Goal: Task Accomplishment & Management: Manage account settings

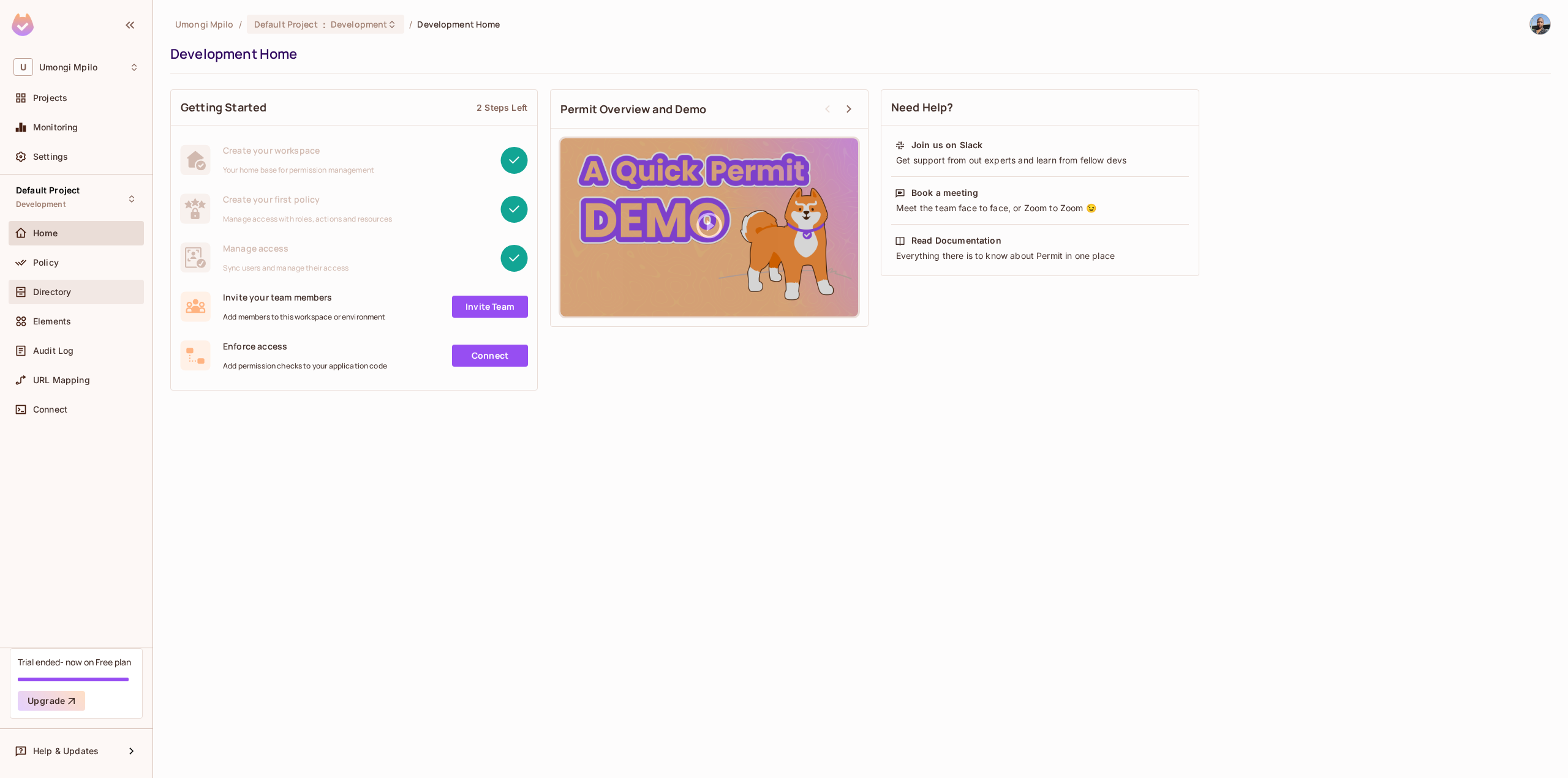
click at [58, 299] on div "Directory" at bounding box center [76, 292] width 126 height 15
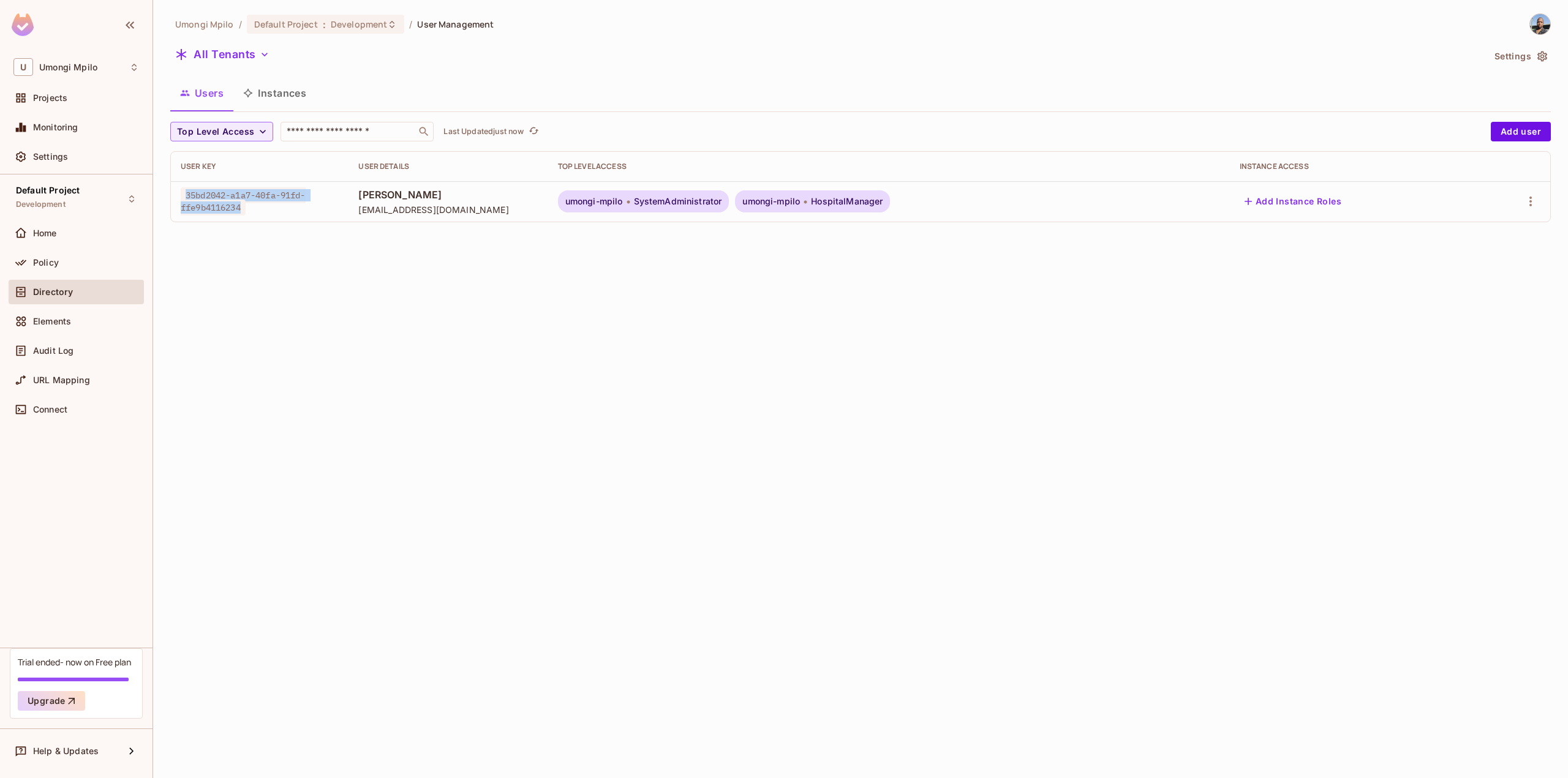
drag, startPoint x: 242, startPoint y: 207, endPoint x: 184, endPoint y: 197, distance: 58.9
click at [184, 197] on span "35bd2042-a1a7-40fa-91fd-ffe9b4116234" at bounding box center [243, 202] width 125 height 28
copy span "35bd2042-a1a7-40fa-91fd-ffe9b4116234"
click at [652, 391] on div "Umongi Mpilo / Default Project : Development / User Management All Tenants Sett…" at bounding box center [860, 389] width 1415 height 778
drag, startPoint x: 186, startPoint y: 195, endPoint x: 247, endPoint y: 202, distance: 61.4
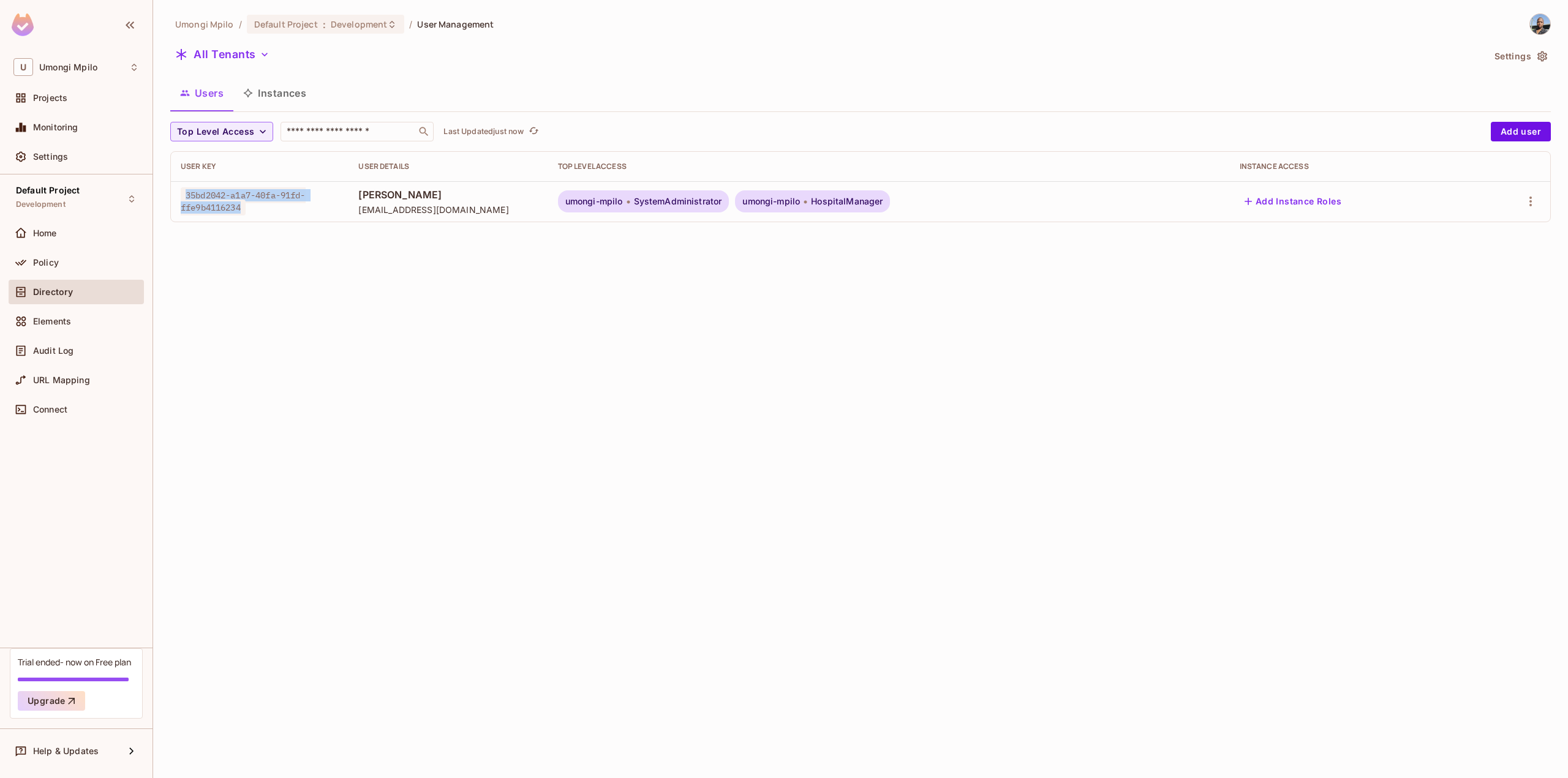
click at [247, 202] on span "35bd2042-a1a7-40fa-91fd-ffe9b4116234" at bounding box center [243, 202] width 125 height 28
copy span "35bd2042-a1a7-40fa-91fd-ffe9b4116234"
click at [93, 267] on div "Policy" at bounding box center [85, 263] width 106 height 10
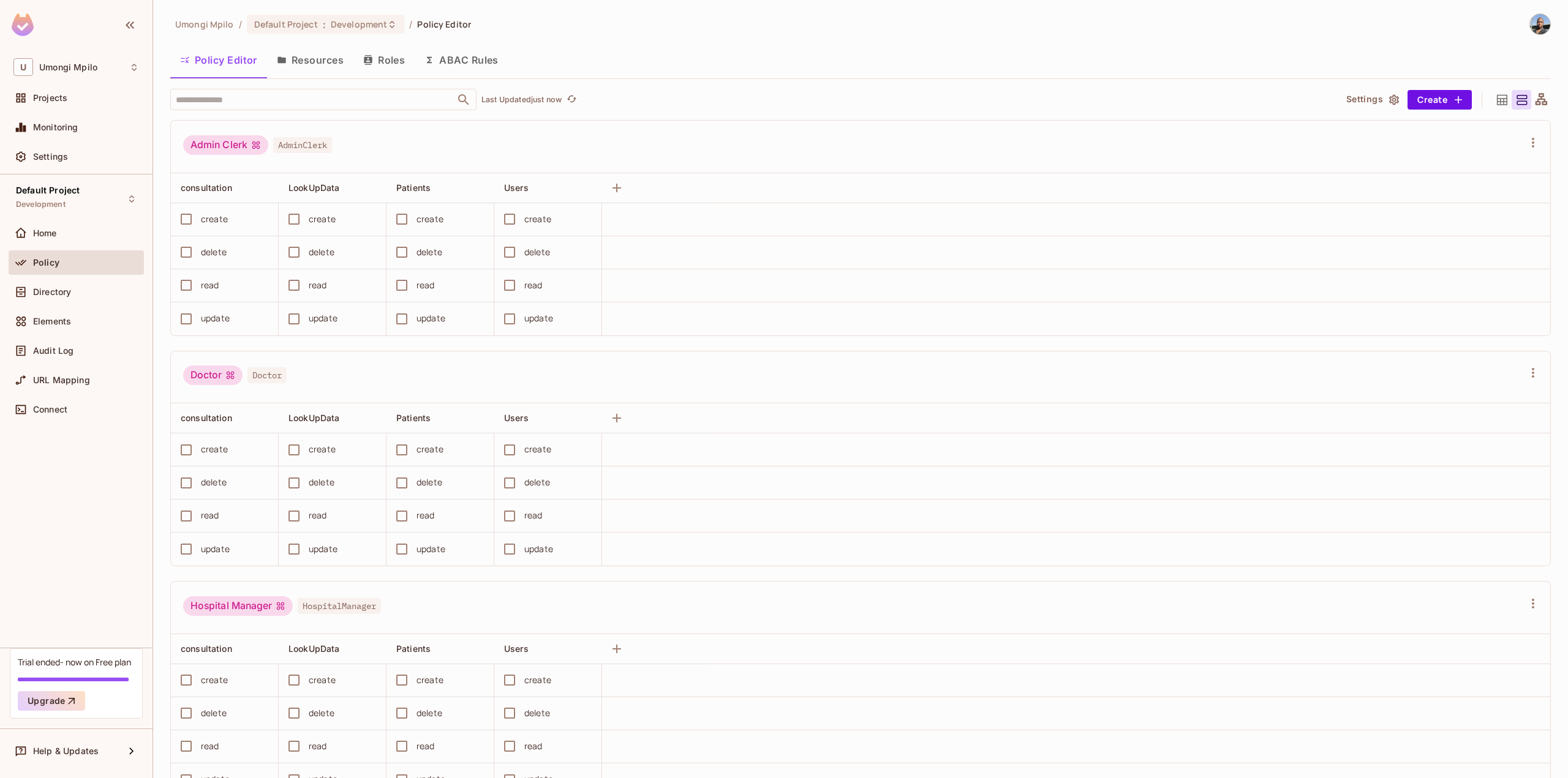
click at [331, 61] on button "Resources" at bounding box center [311, 59] width 87 height 30
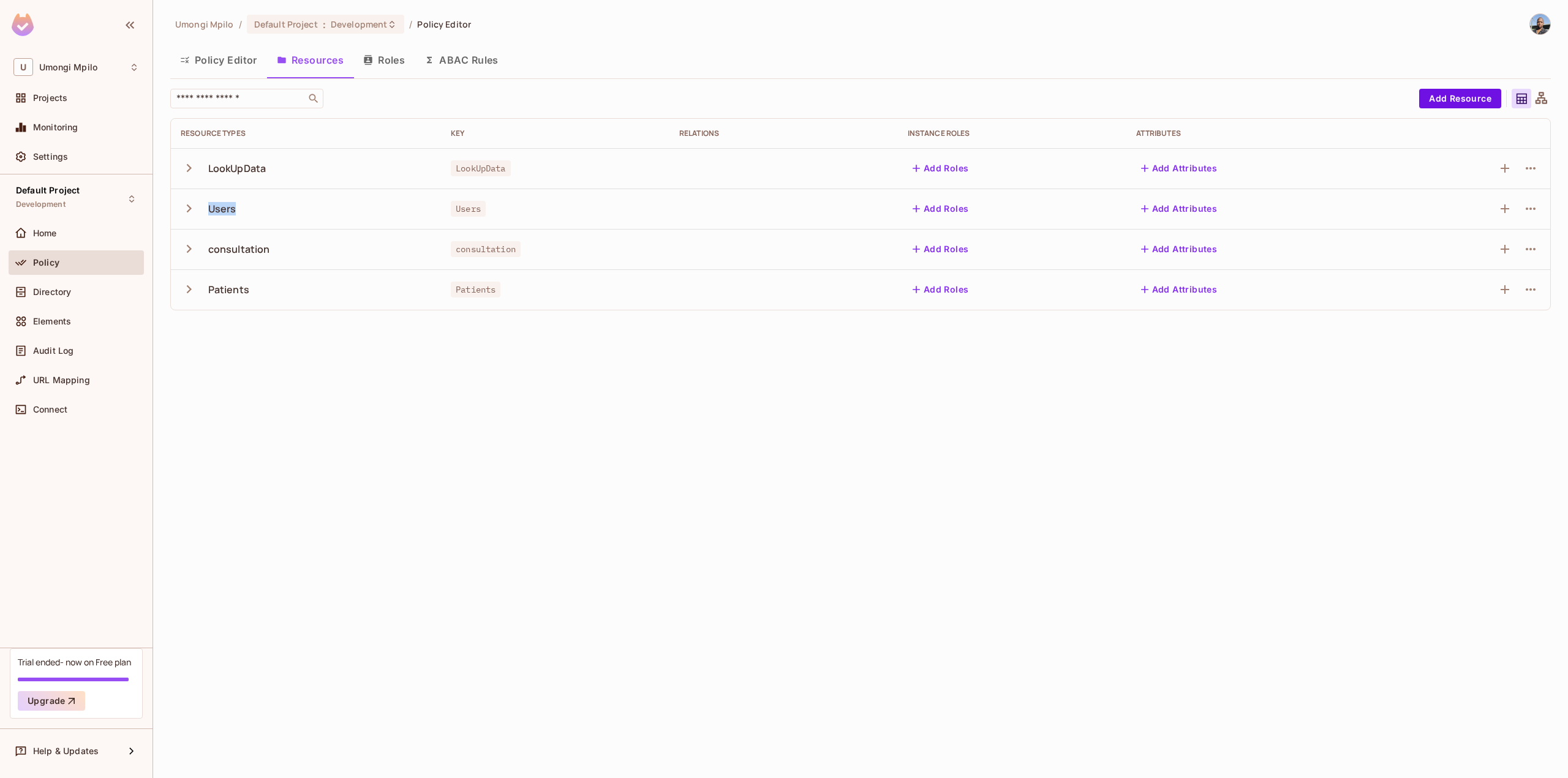
drag, startPoint x: 238, startPoint y: 213, endPoint x: 206, endPoint y: 215, distance: 32.1
click at [206, 215] on div "Users" at bounding box center [306, 209] width 251 height 26
copy div "Users"
click at [579, 406] on div "Umongi Mpilo / Default Project : Development / Policy Editor Policy Editor Reso…" at bounding box center [860, 389] width 1415 height 778
click at [186, 212] on icon "button" at bounding box center [189, 208] width 17 height 17
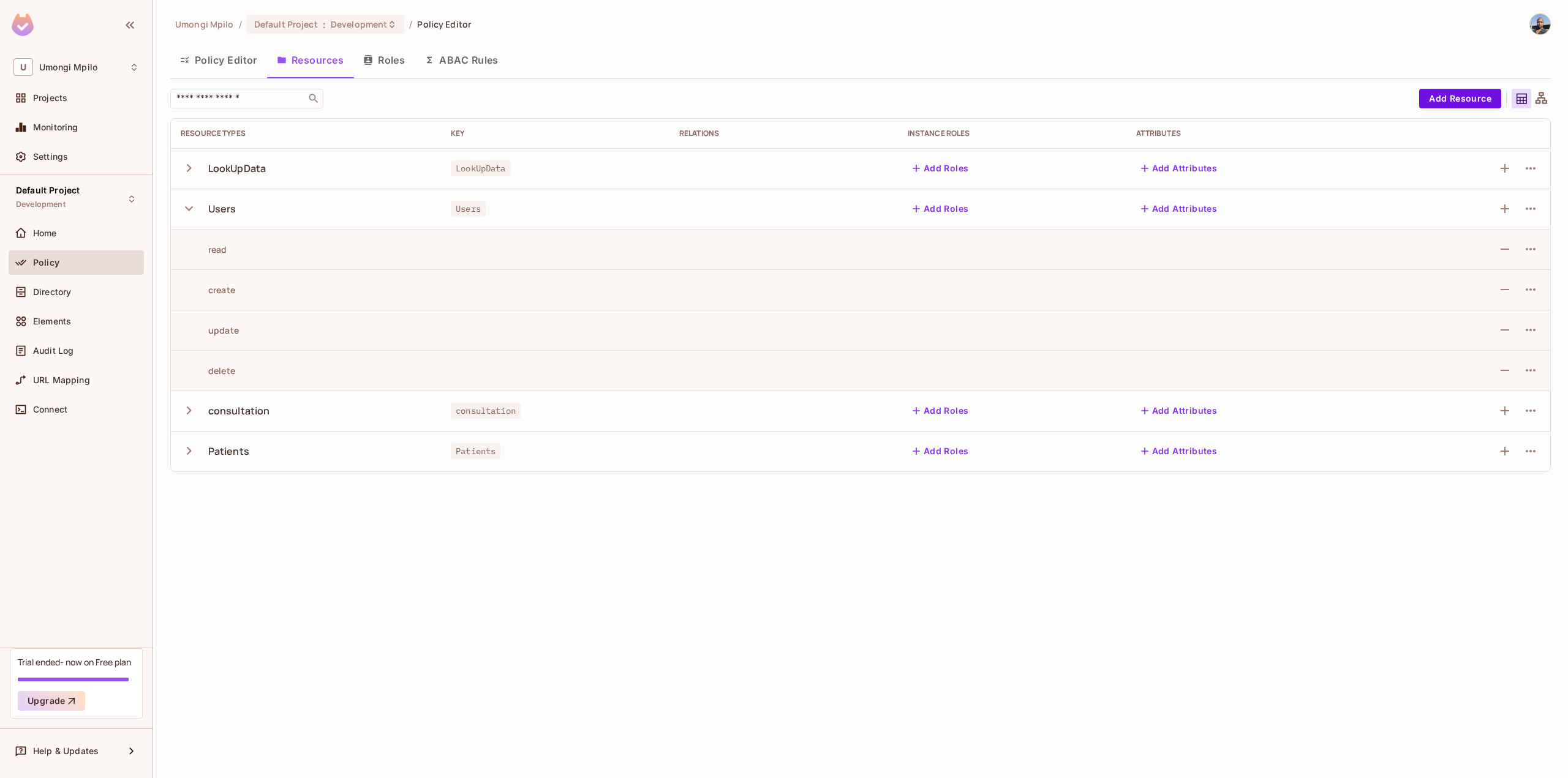
click at [195, 209] on icon "button" at bounding box center [189, 208] width 17 height 17
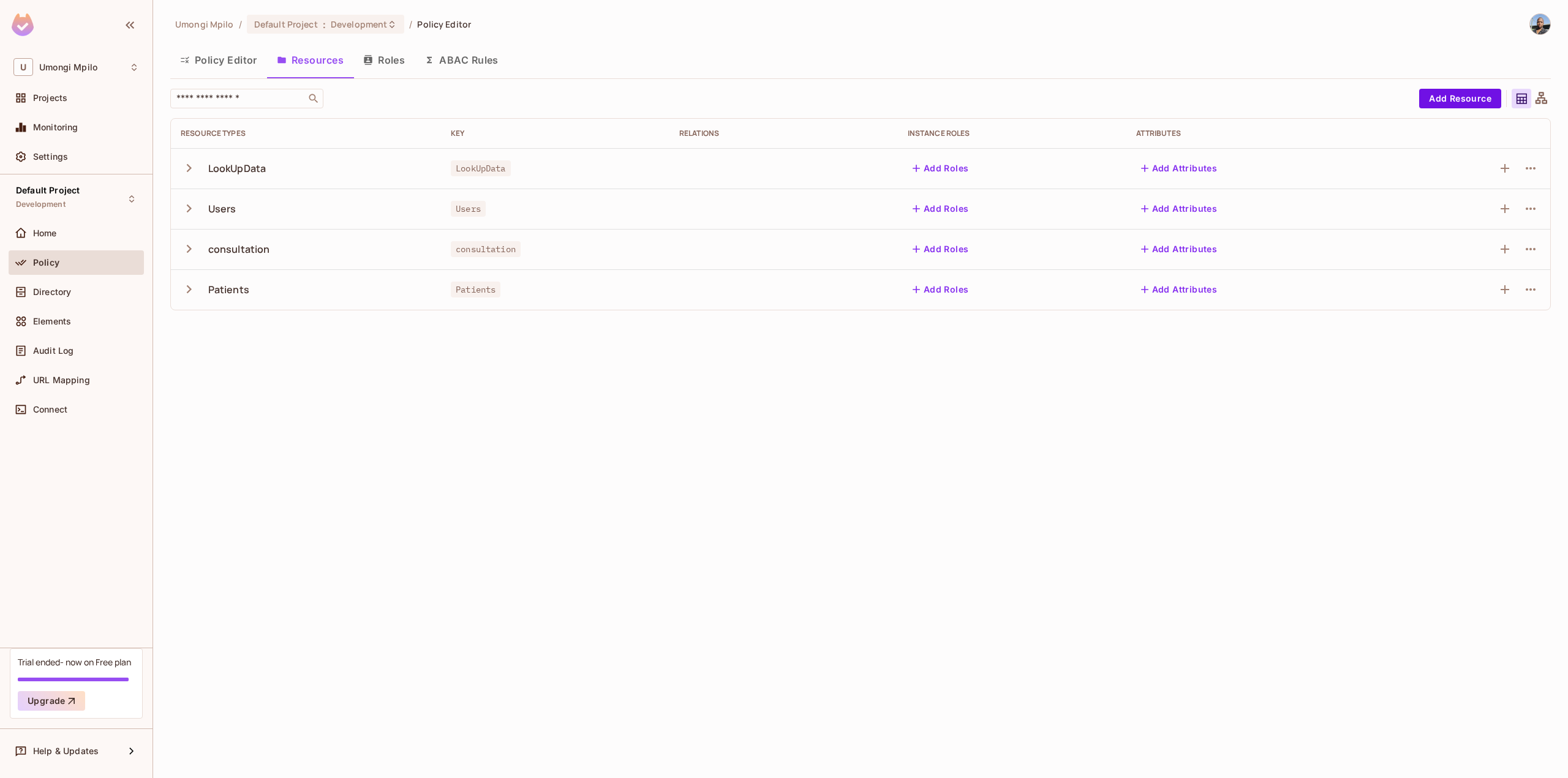
click at [195, 209] on icon "button" at bounding box center [189, 208] width 17 height 17
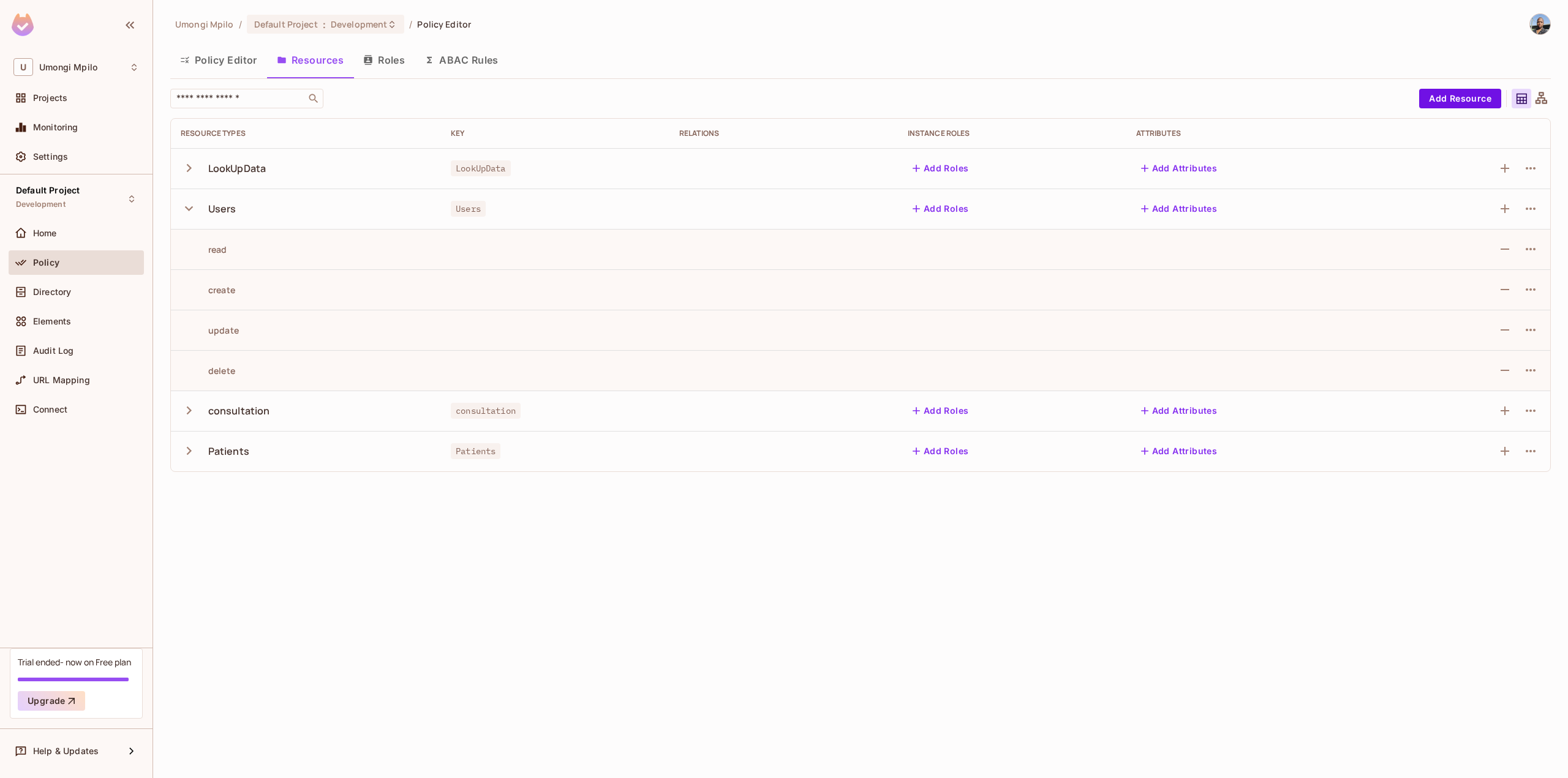
click at [193, 208] on icon "button" at bounding box center [189, 208] width 17 height 17
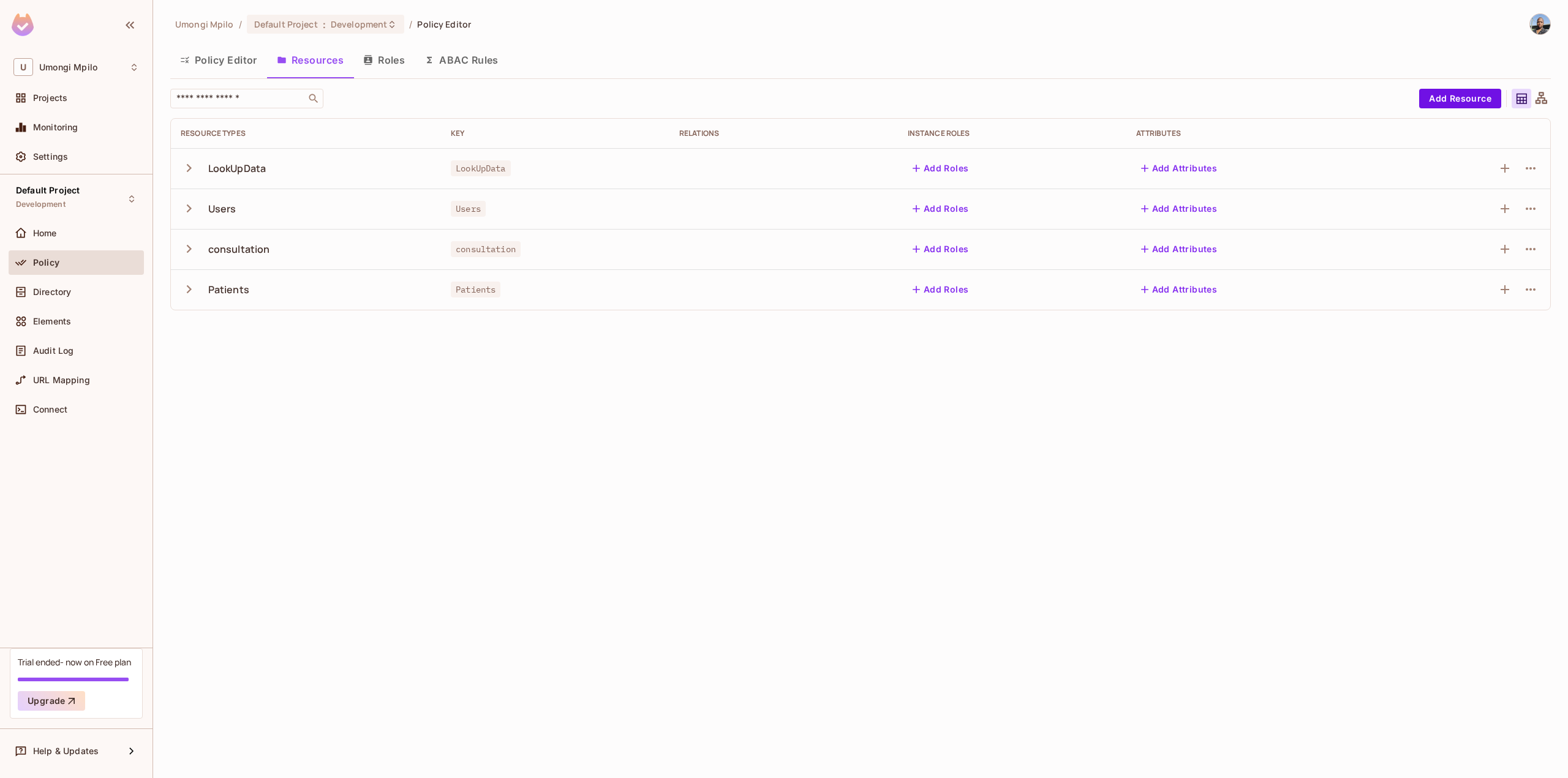
click at [188, 162] on icon "button" at bounding box center [189, 168] width 17 height 17
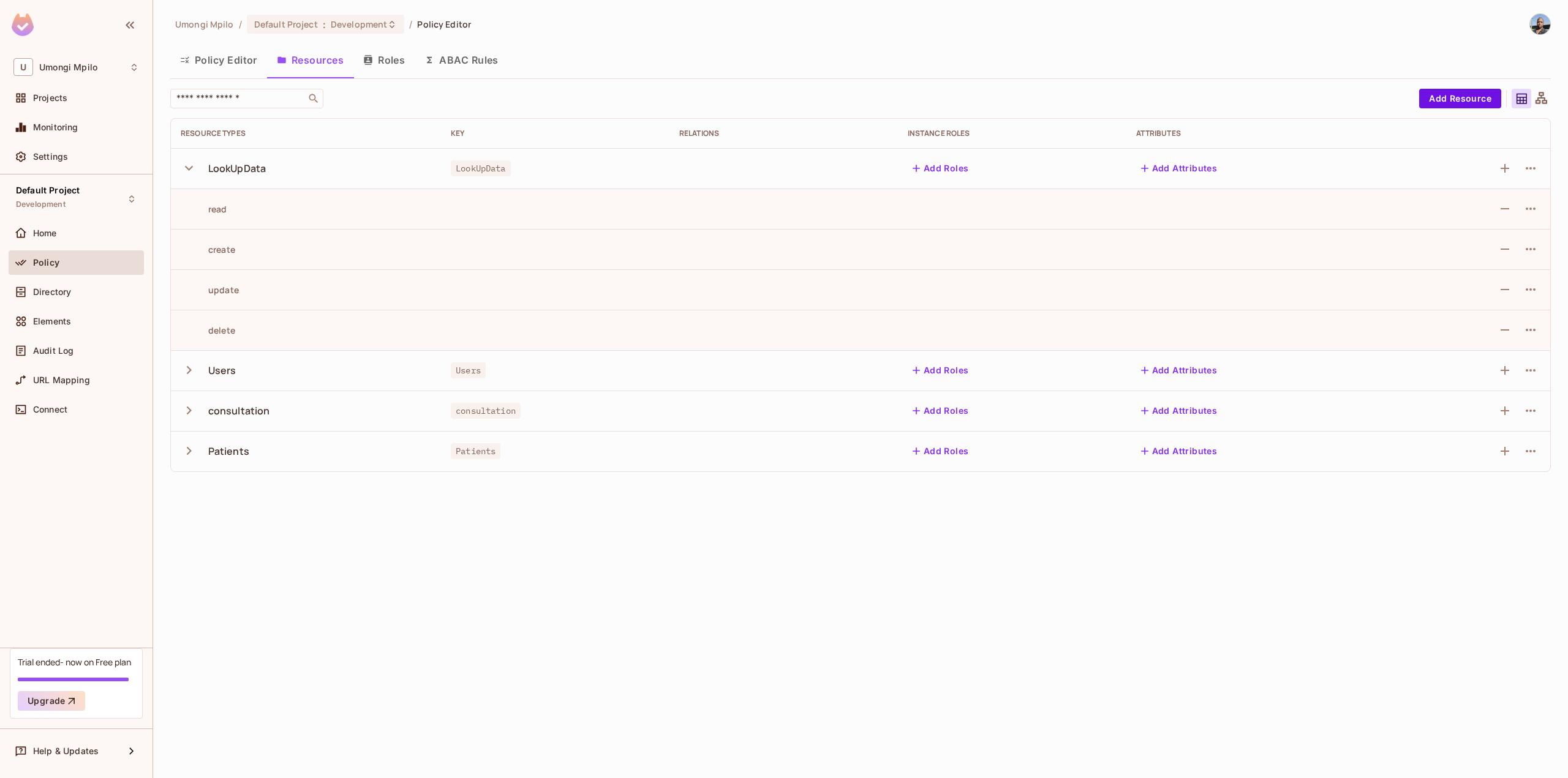
click at [189, 171] on icon "button" at bounding box center [189, 168] width 17 height 17
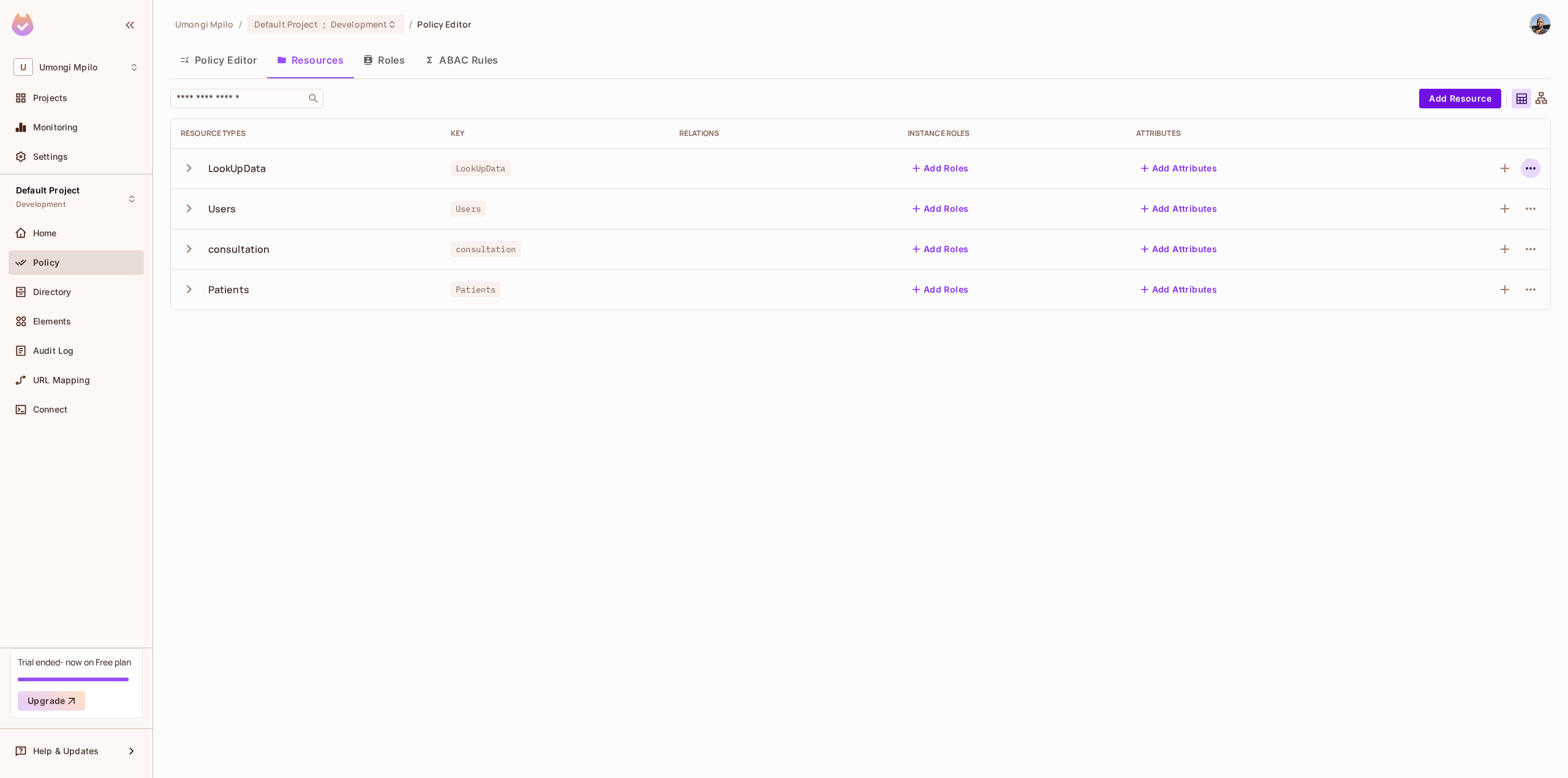
click at [1532, 163] on icon "button" at bounding box center [1530, 168] width 15 height 15
click at [1481, 228] on li "Edit Resource" at bounding box center [1471, 217] width 116 height 27
click at [256, 205] on div "Users" at bounding box center [306, 209] width 251 height 26
click at [195, 204] on icon "button" at bounding box center [189, 208] width 17 height 17
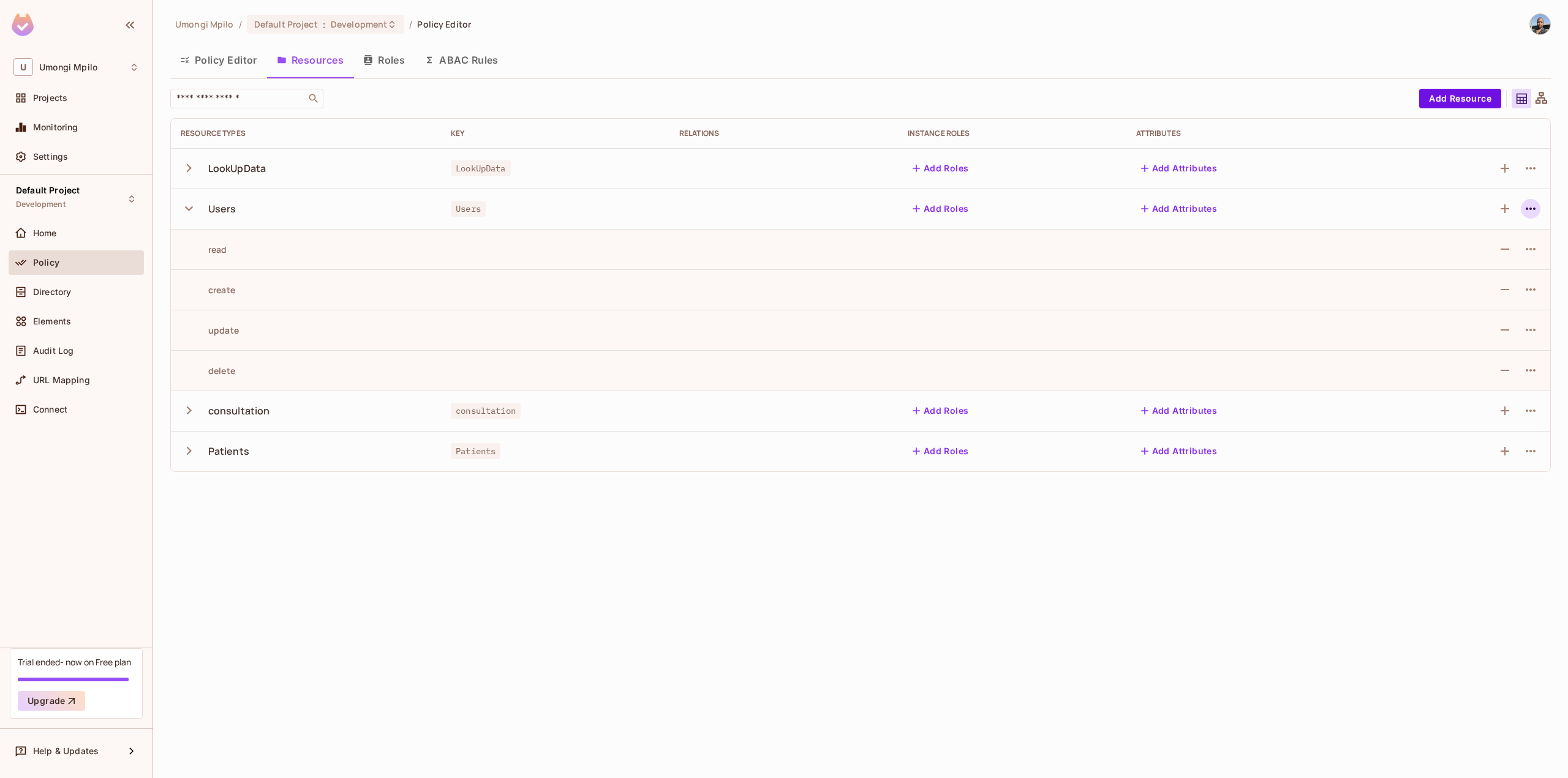
click at [1535, 210] on icon "button" at bounding box center [1530, 209] width 15 height 15
click at [1473, 265] on span "Edit Resource" at bounding box center [1477, 257] width 65 height 20
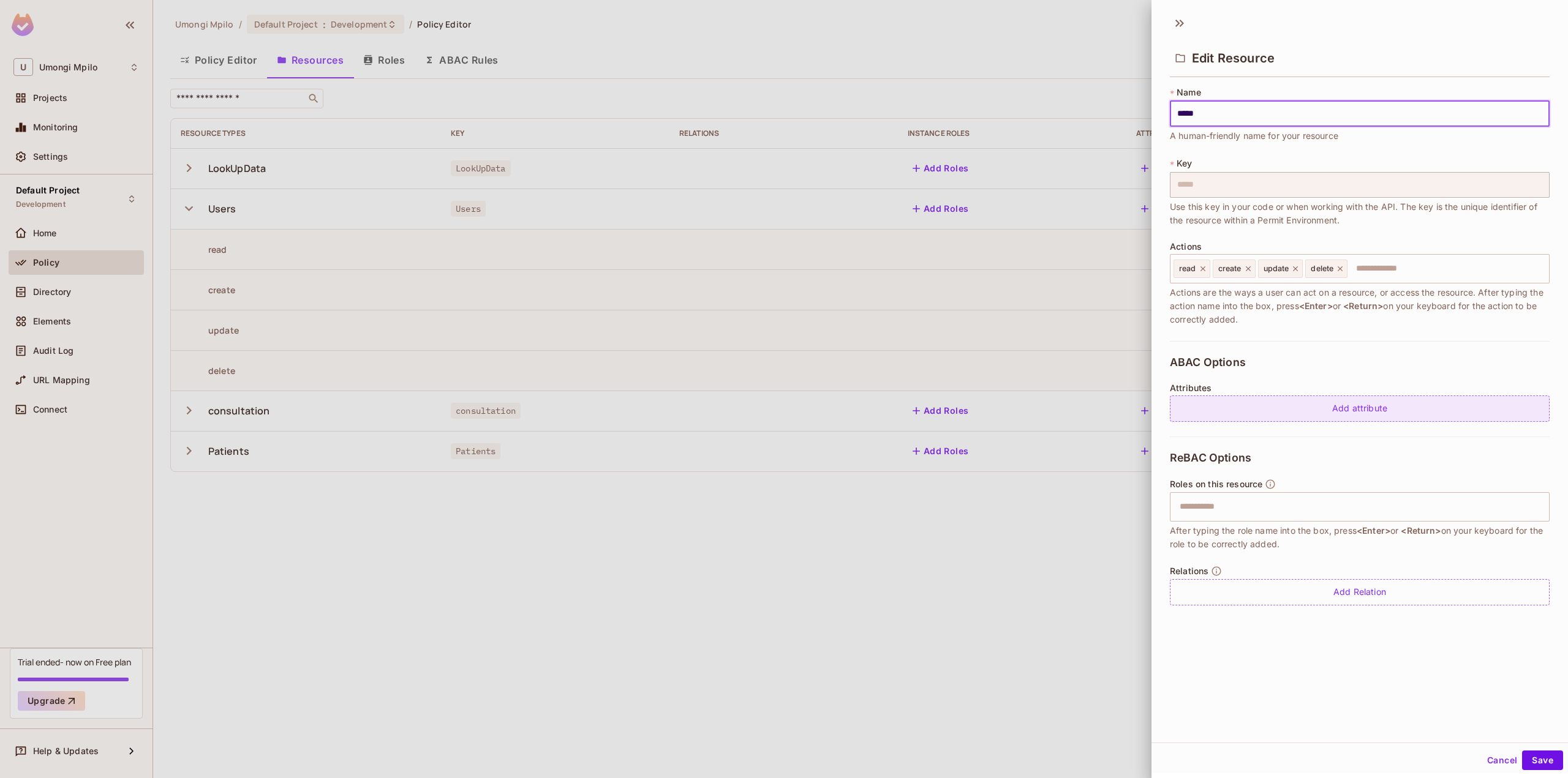
click at [1370, 407] on div "Add attribute" at bounding box center [1359, 408] width 380 height 27
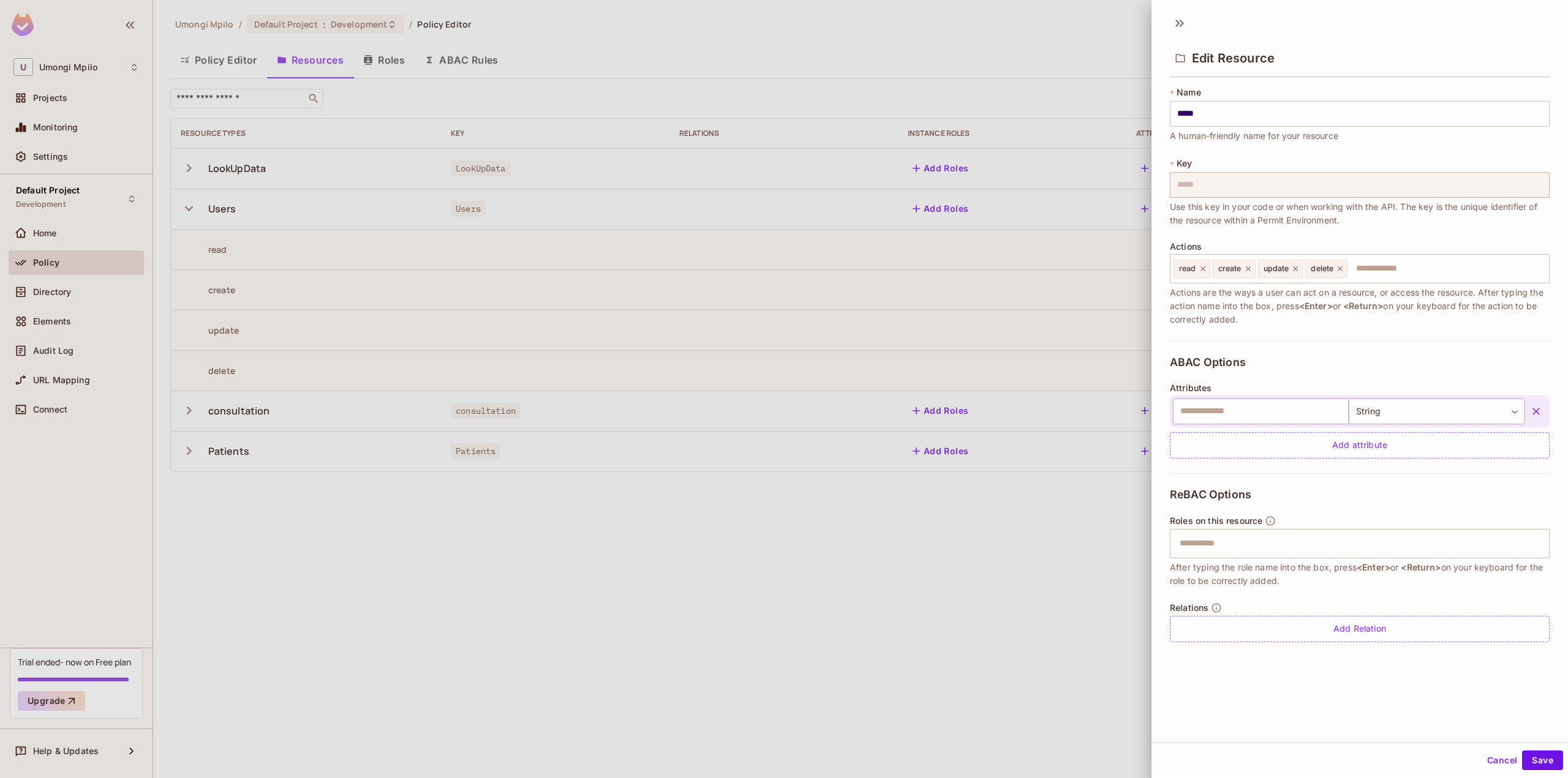
click at [1530, 411] on icon "button" at bounding box center [1536, 411] width 12 height 12
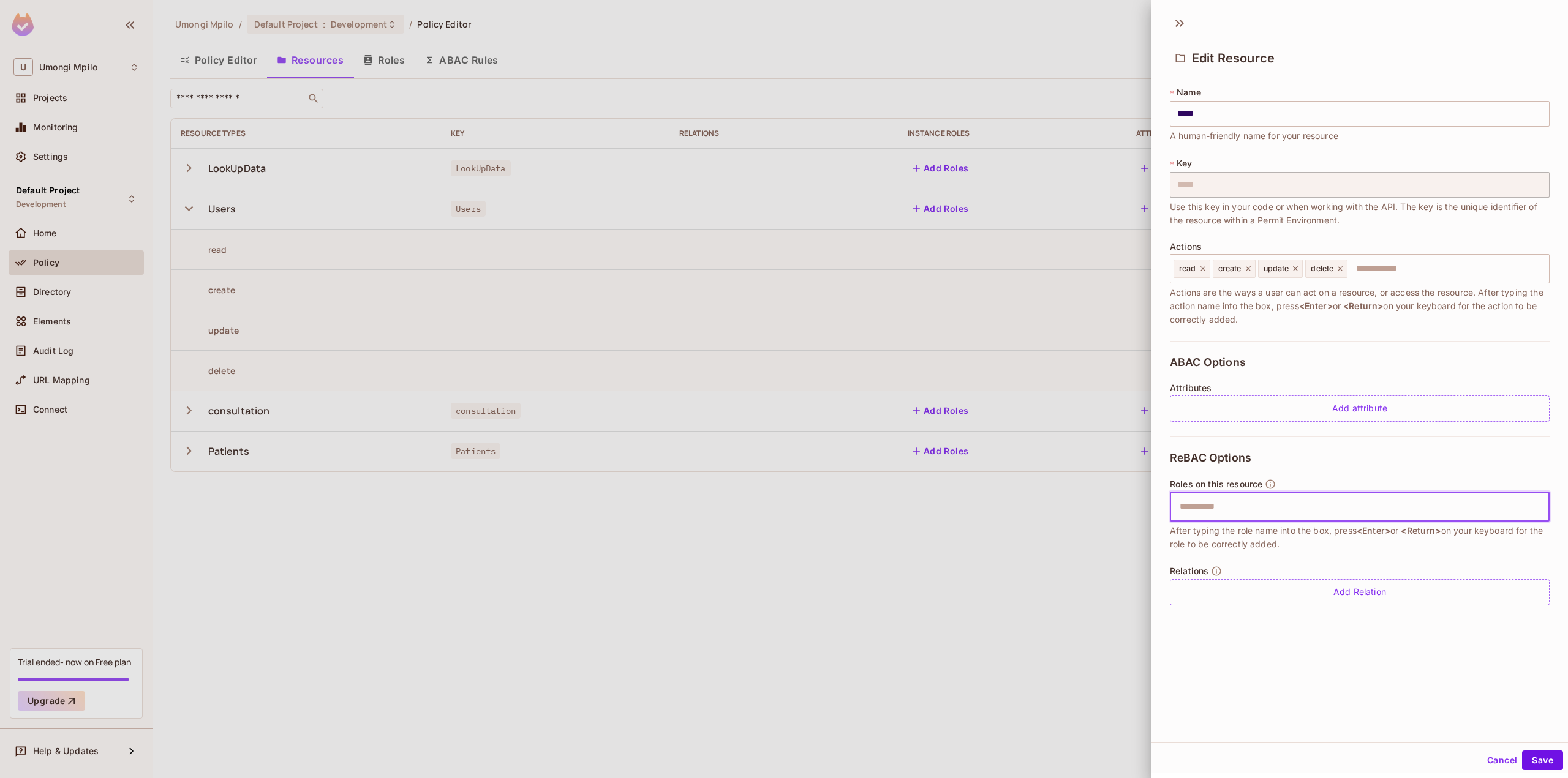
click at [1251, 501] on input "text" at bounding box center [1358, 507] width 372 height 25
click at [1088, 566] on div at bounding box center [784, 389] width 1568 height 778
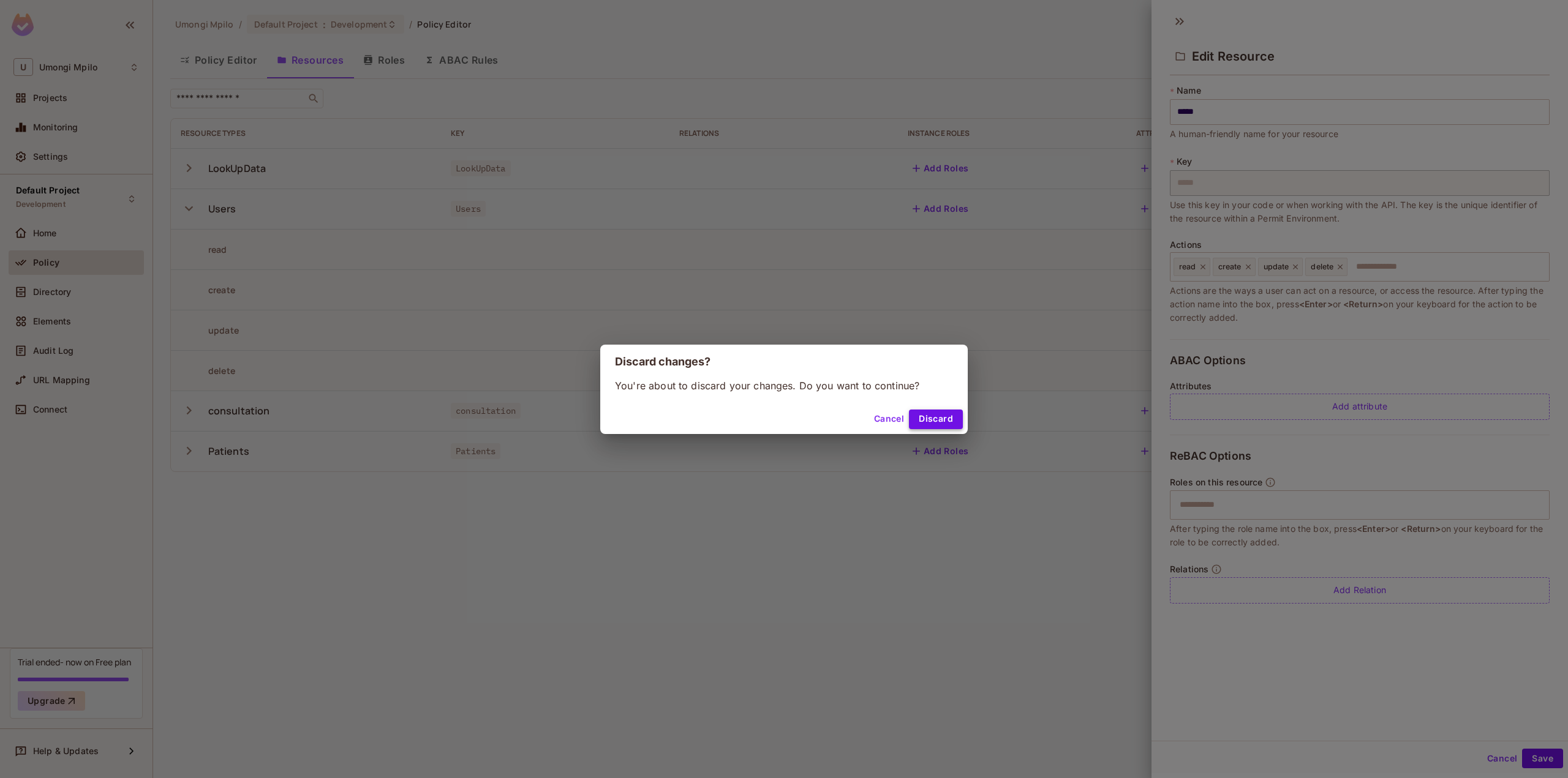
click at [942, 422] on button "Discard" at bounding box center [936, 419] width 54 height 20
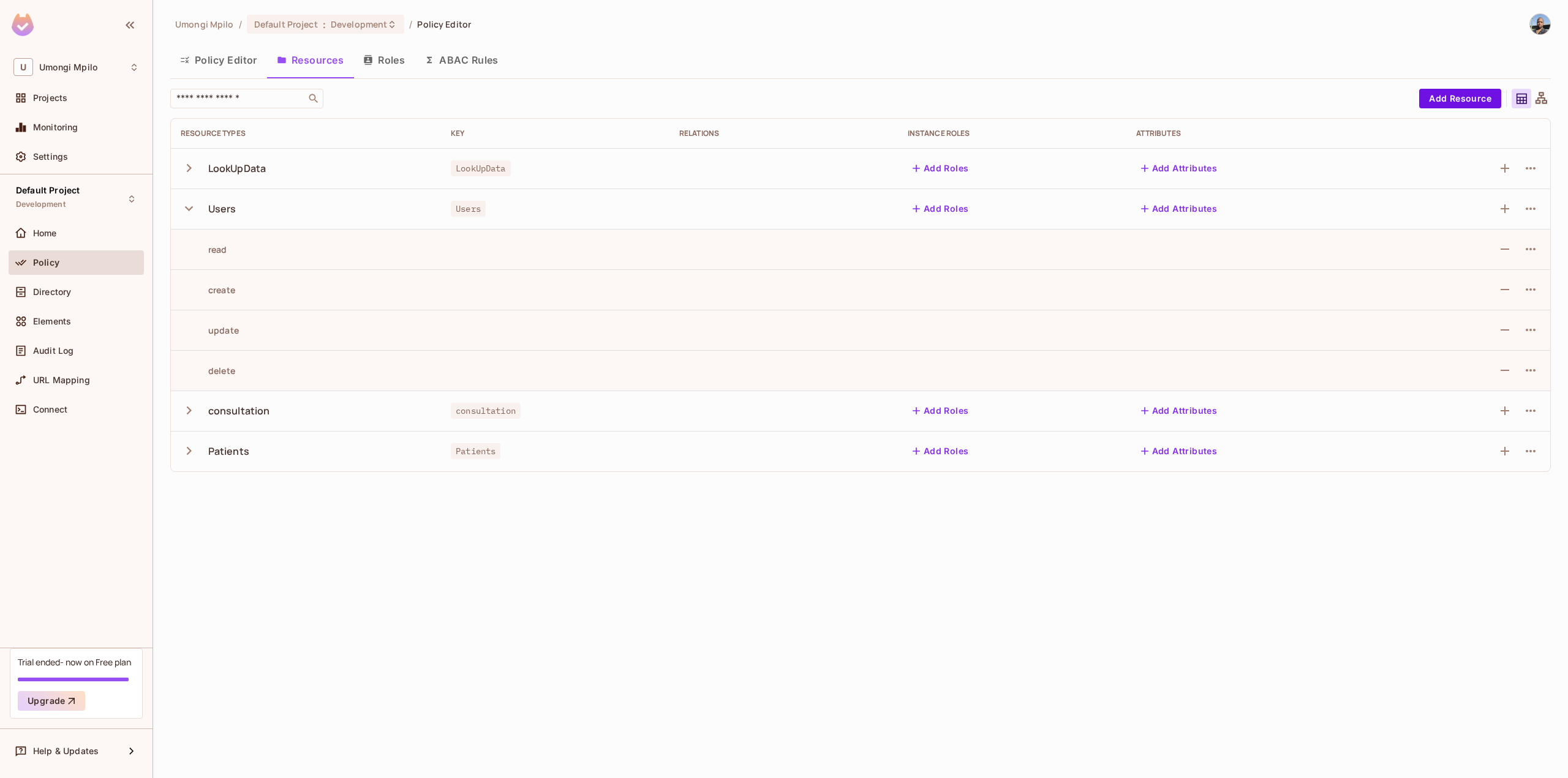
click at [218, 62] on button "Policy Editor" at bounding box center [218, 59] width 97 height 30
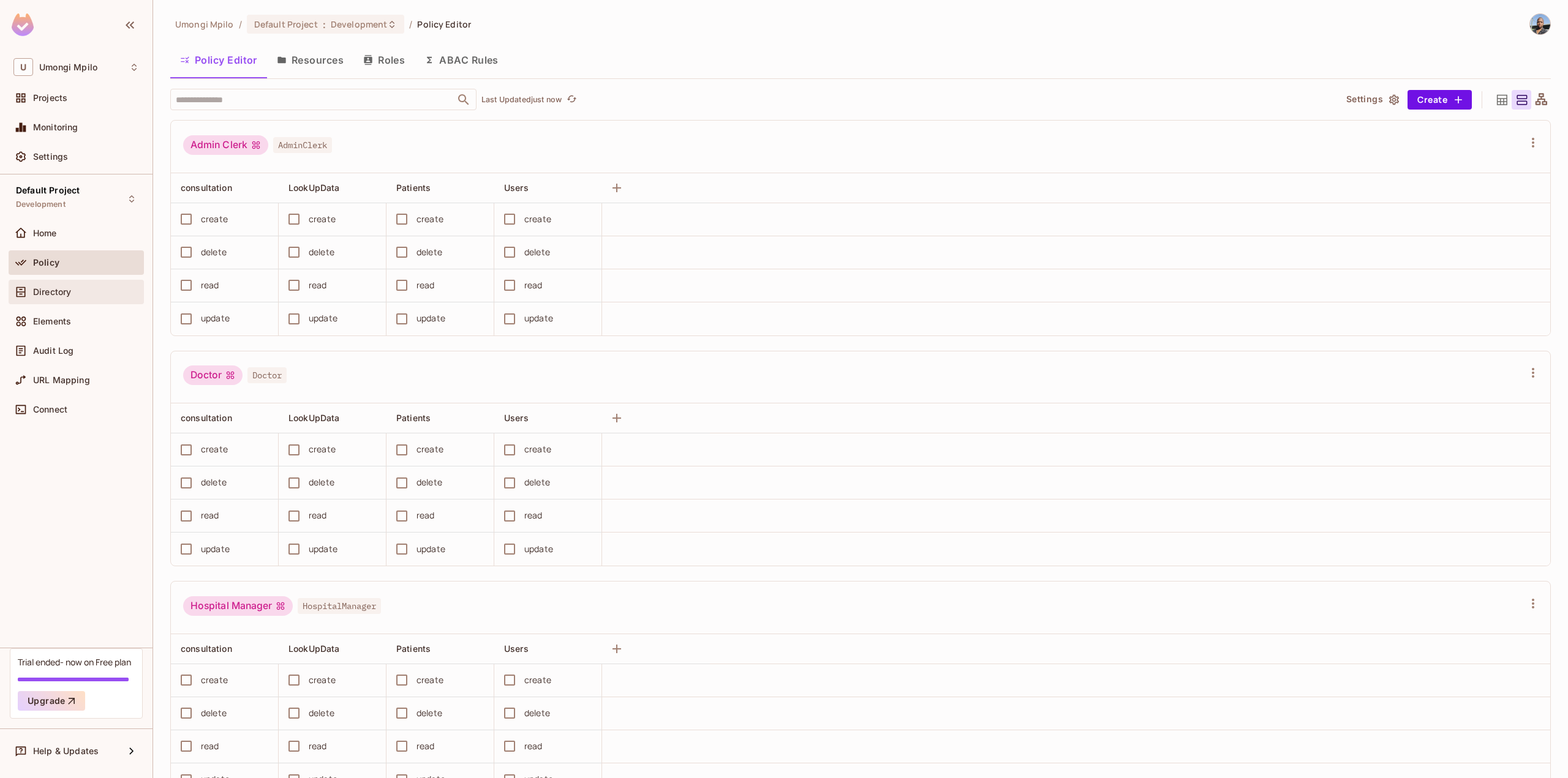
click at [55, 295] on span "Directory" at bounding box center [51, 292] width 38 height 10
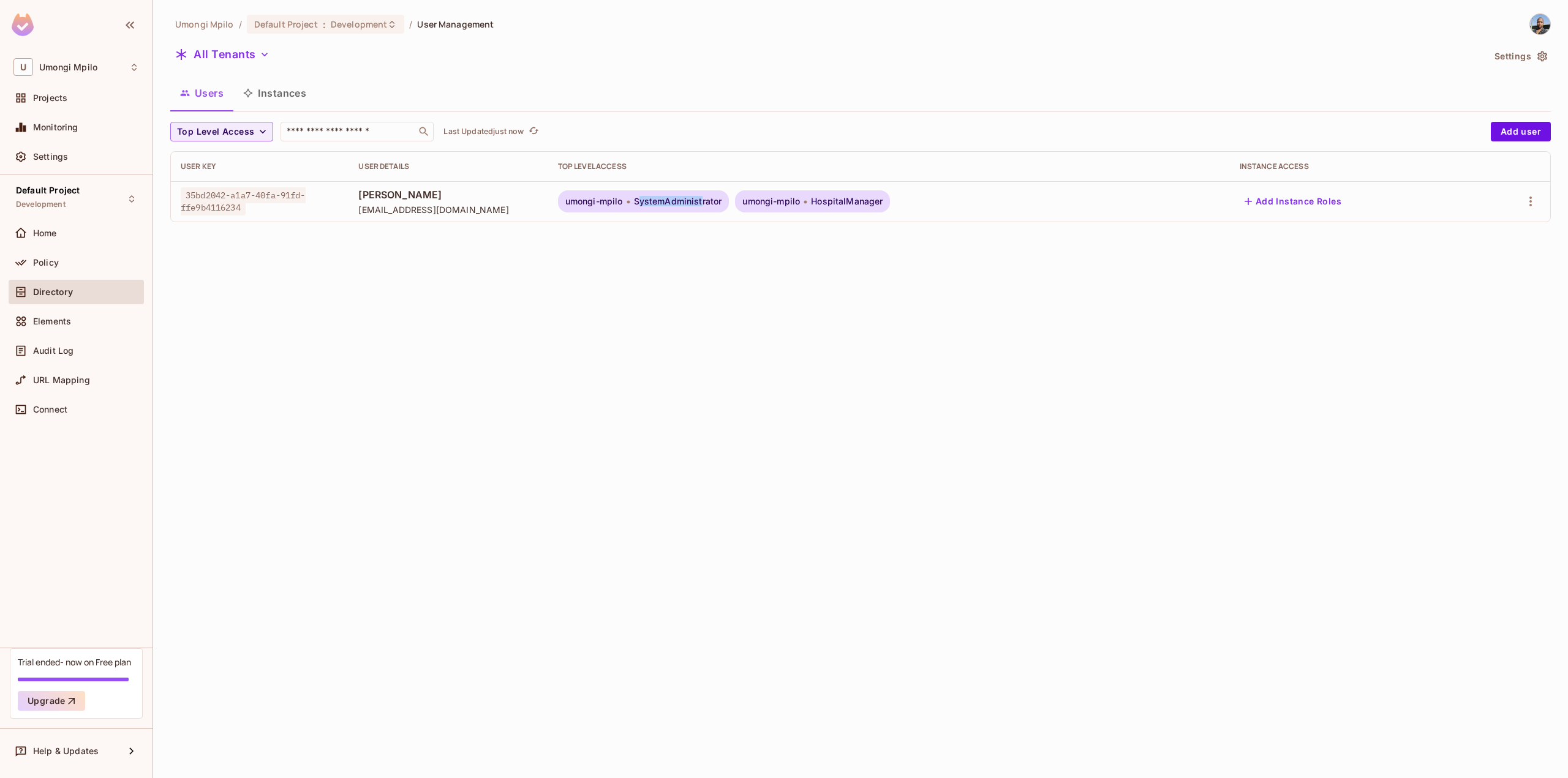
drag, startPoint x: 683, startPoint y: 205, endPoint x: 744, endPoint y: 208, distance: 61.1
click at [730, 208] on div "umongi-mpilo SystemAdministrator" at bounding box center [644, 202] width 171 height 22
click at [30, 265] on div at bounding box center [24, 263] width 20 height 15
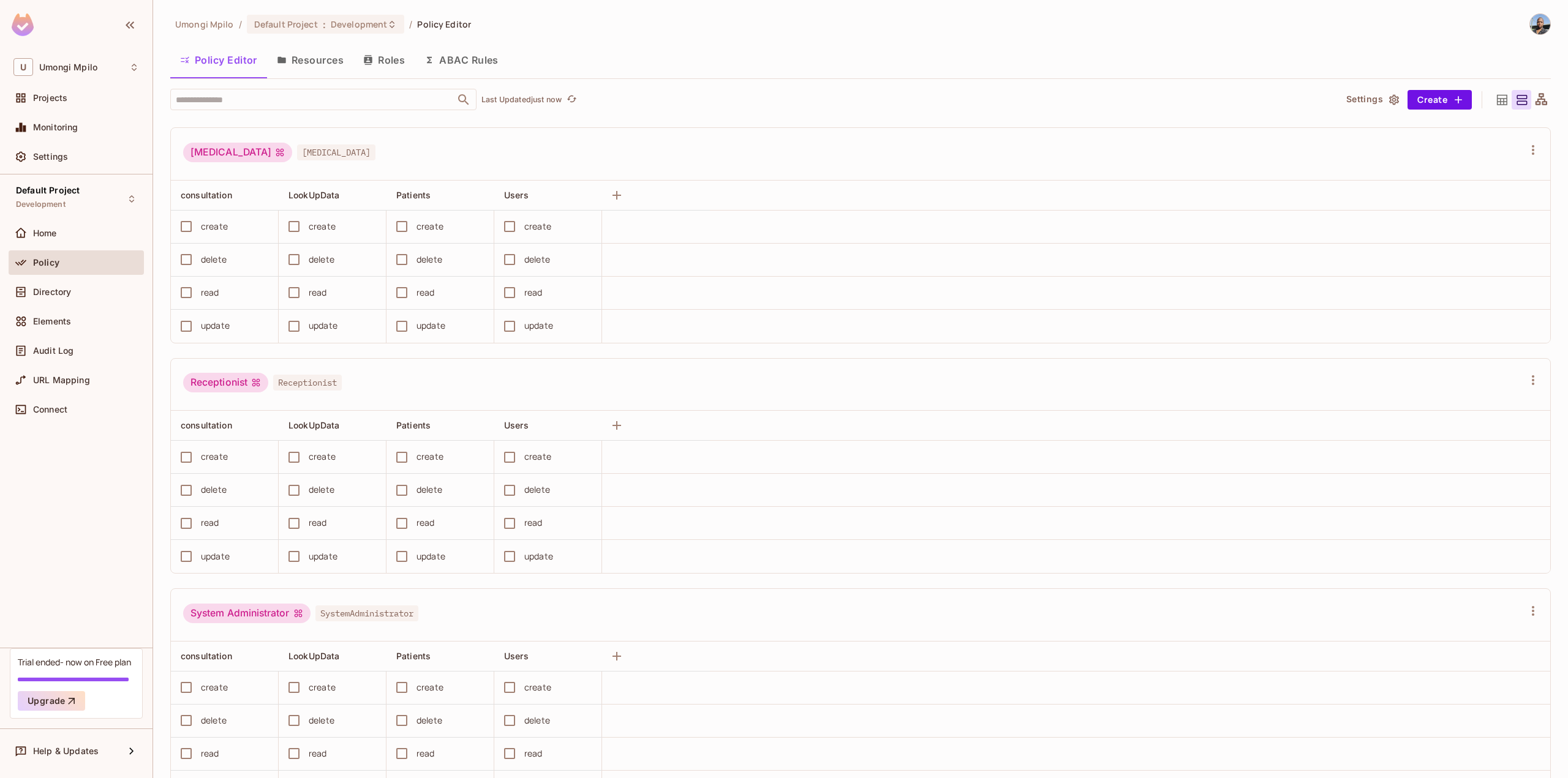
scroll to position [2092, 0]
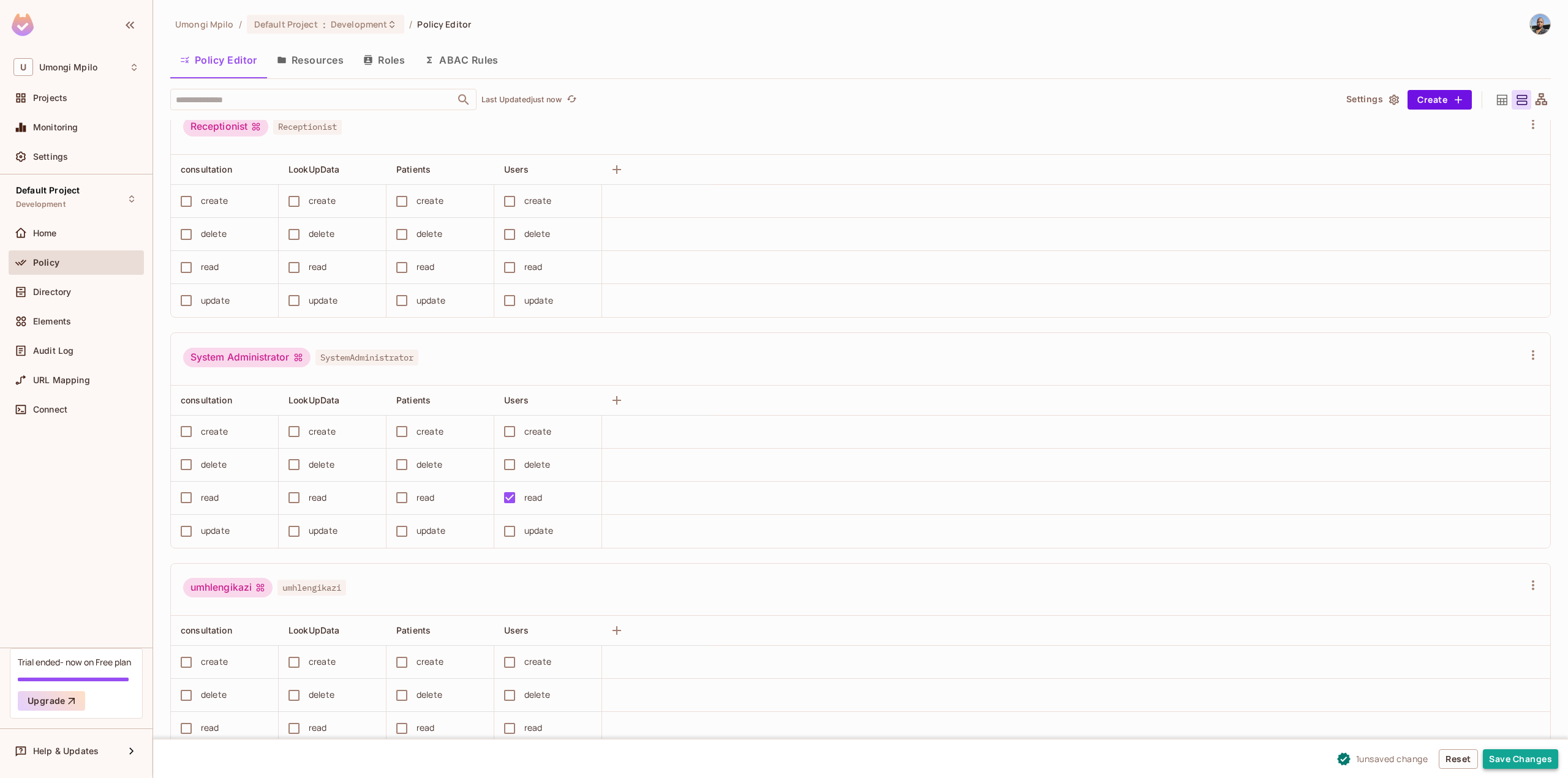
click at [1502, 756] on button "Save Changes" at bounding box center [1520, 759] width 75 height 20
click at [1508, 763] on button "Save Changes" at bounding box center [1520, 759] width 75 height 20
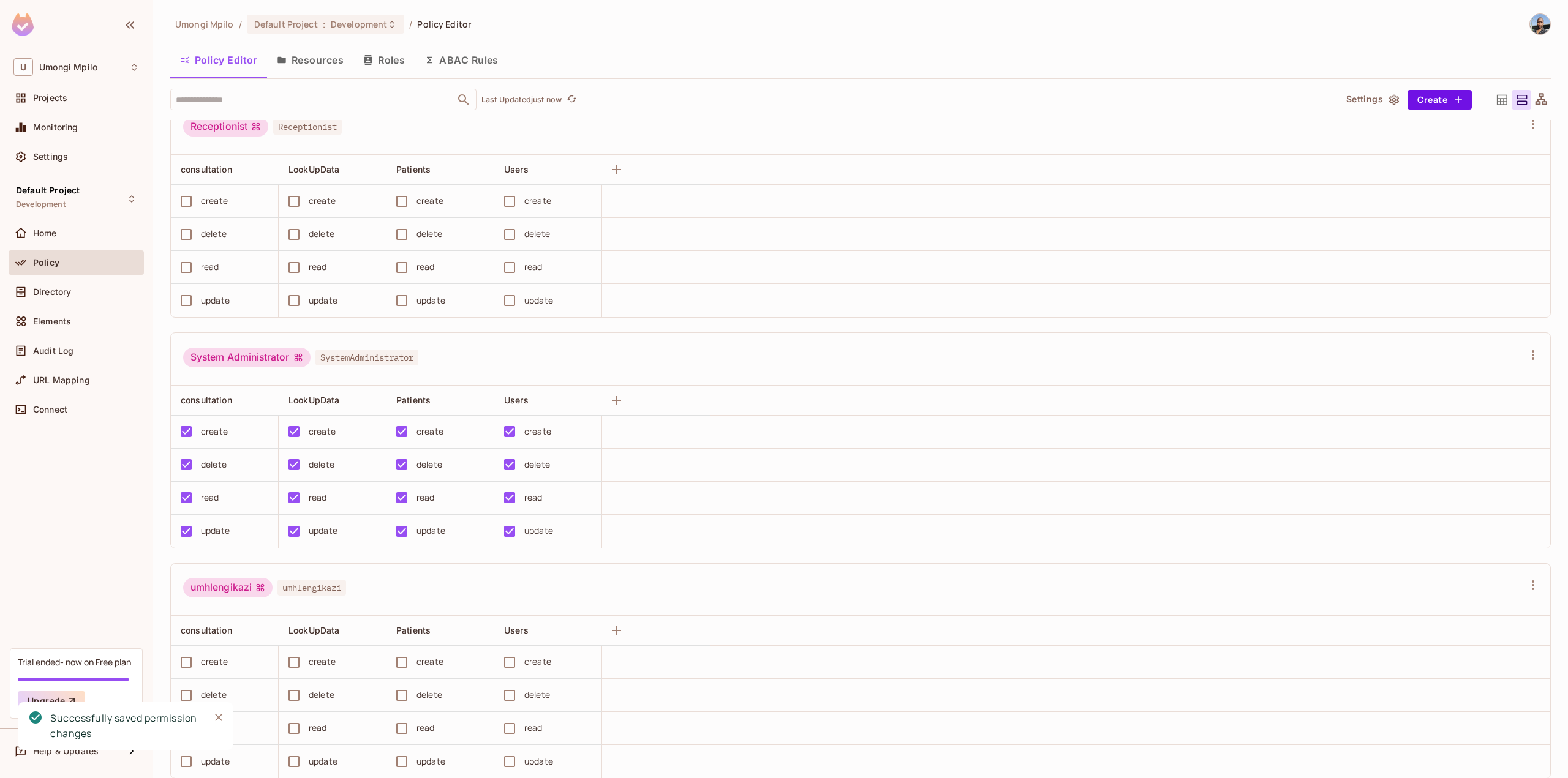
click at [69, 581] on div "Default Project Development Home Policy Directory Elements Audit Log URL Mappin…" at bounding box center [76, 411] width 152 height 473
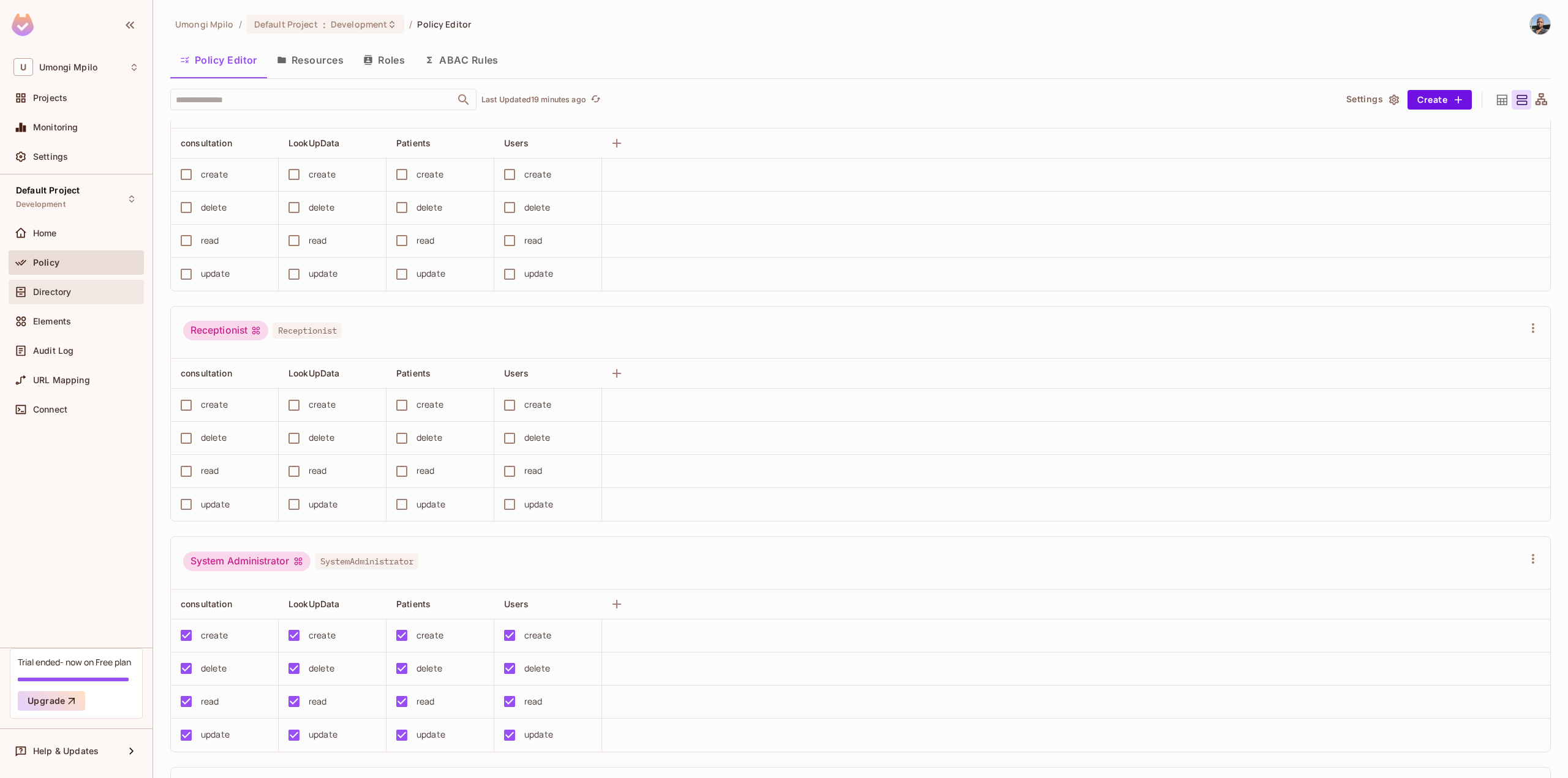
click at [76, 289] on div "Directory" at bounding box center [85, 292] width 106 height 10
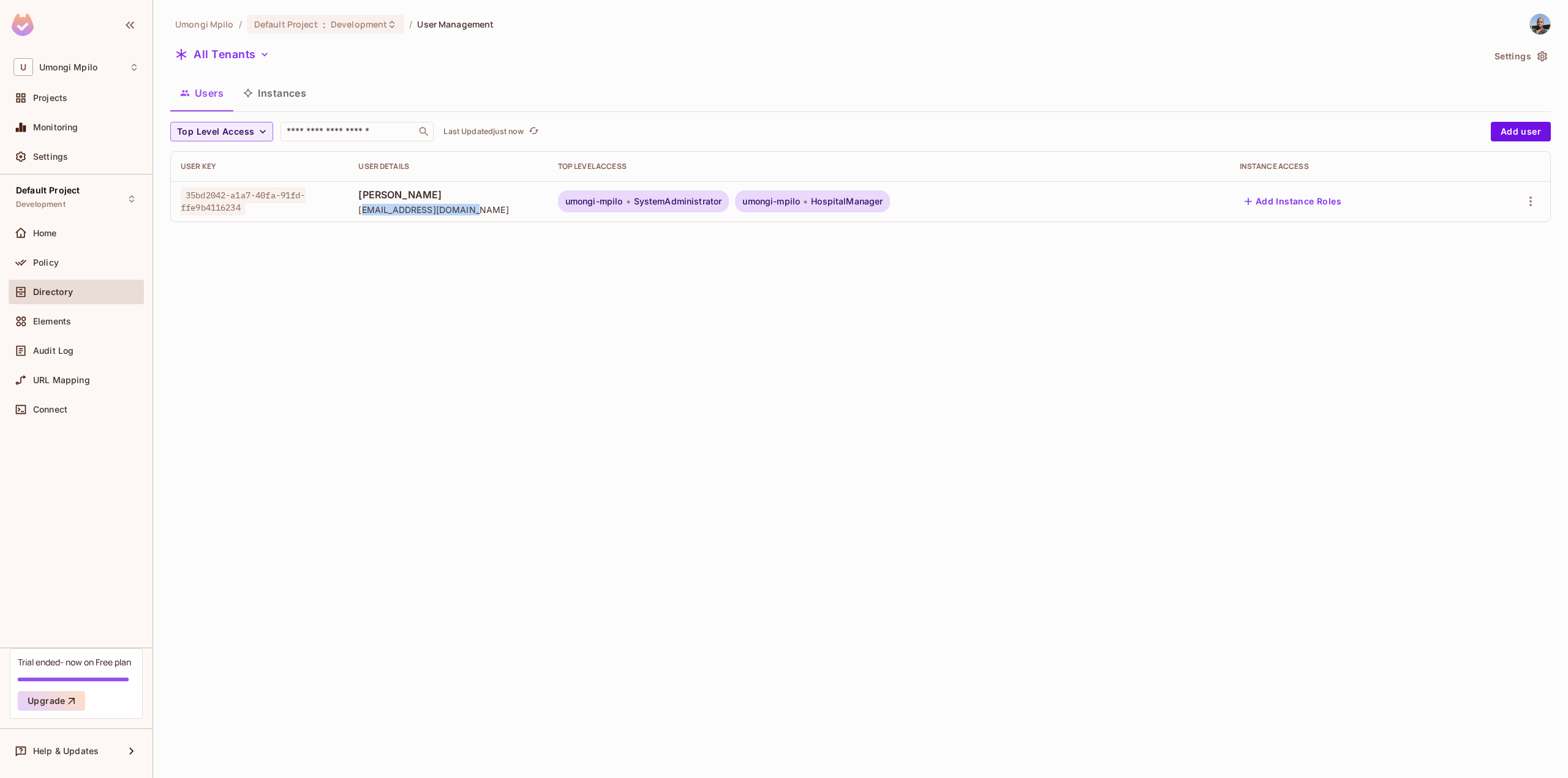
drag, startPoint x: 471, startPoint y: 208, endPoint x: 354, endPoint y: 213, distance: 117.1
click at [358, 213] on span "lindongubane4@gmail.com" at bounding box center [448, 210] width 179 height 12
copy span "lindongubane4@gmail.com"
click at [68, 270] on div "Policy" at bounding box center [76, 263] width 136 height 25
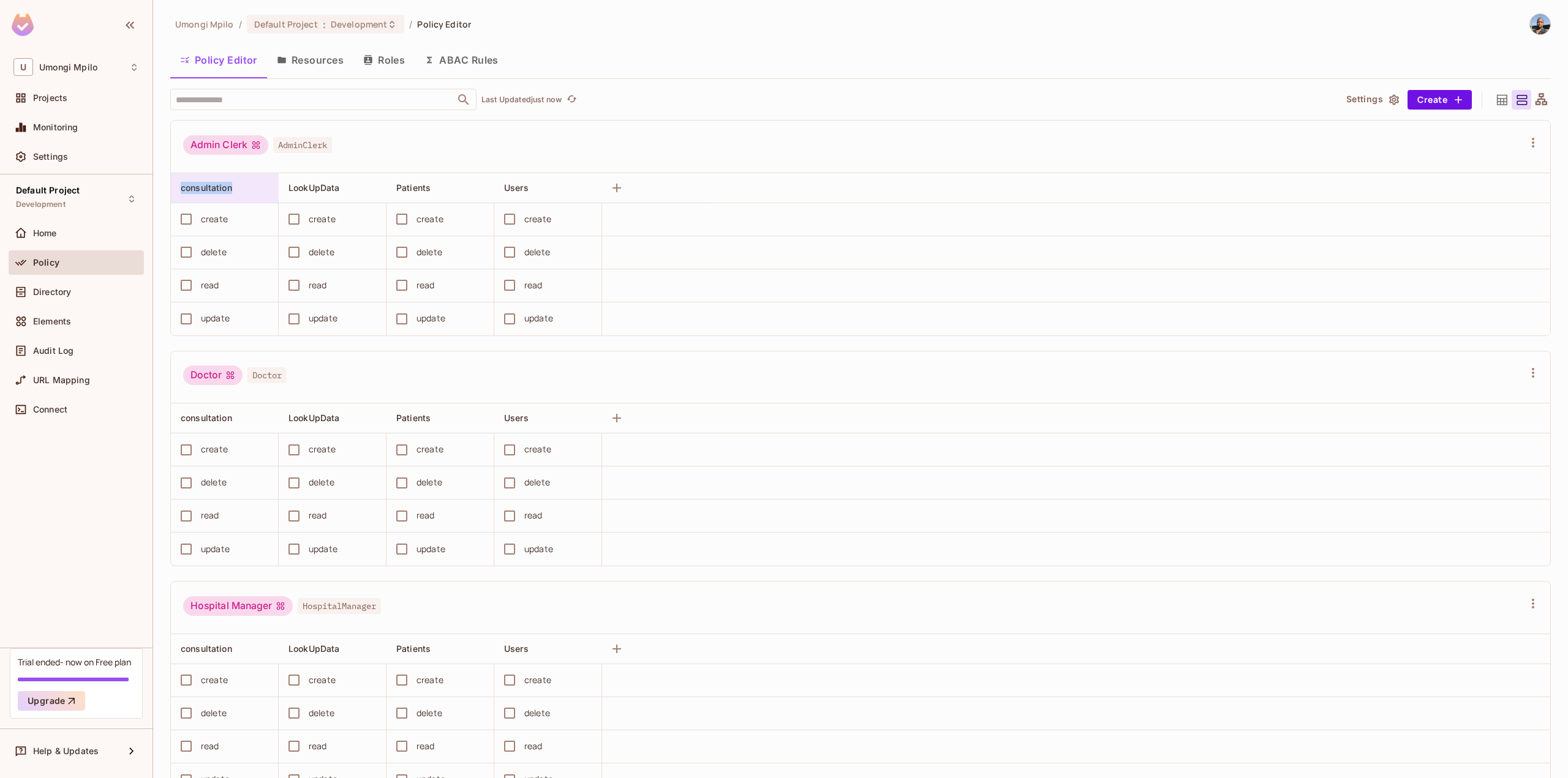
drag, startPoint x: 238, startPoint y: 191, endPoint x: 181, endPoint y: 191, distance: 57.0
click at [181, 191] on div "consultation" at bounding box center [221, 188] width 81 height 12
copy span "consultation"
click at [704, 363] on div at bounding box center [784, 389] width 1568 height 778
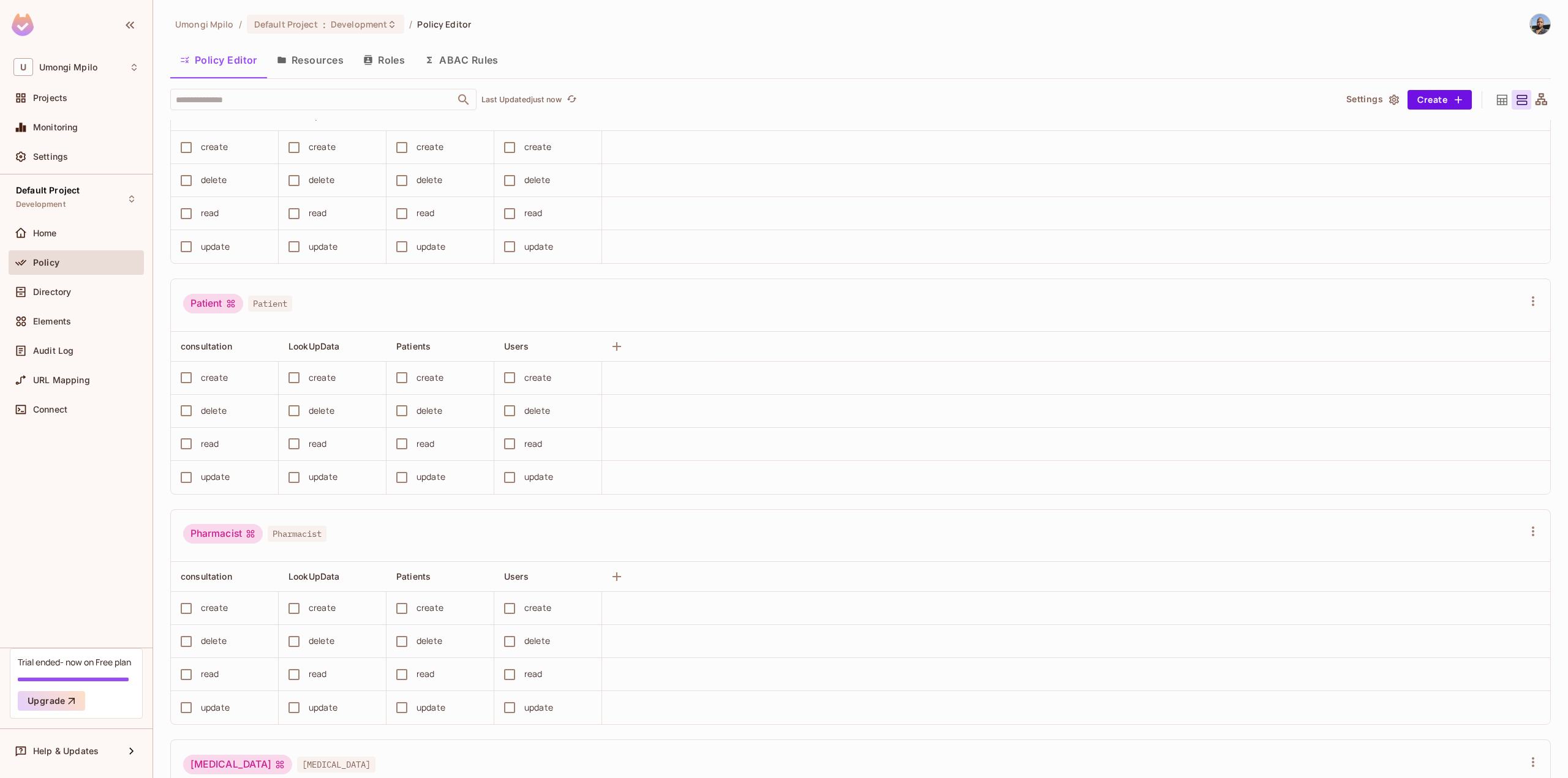
scroll to position [2092, 0]
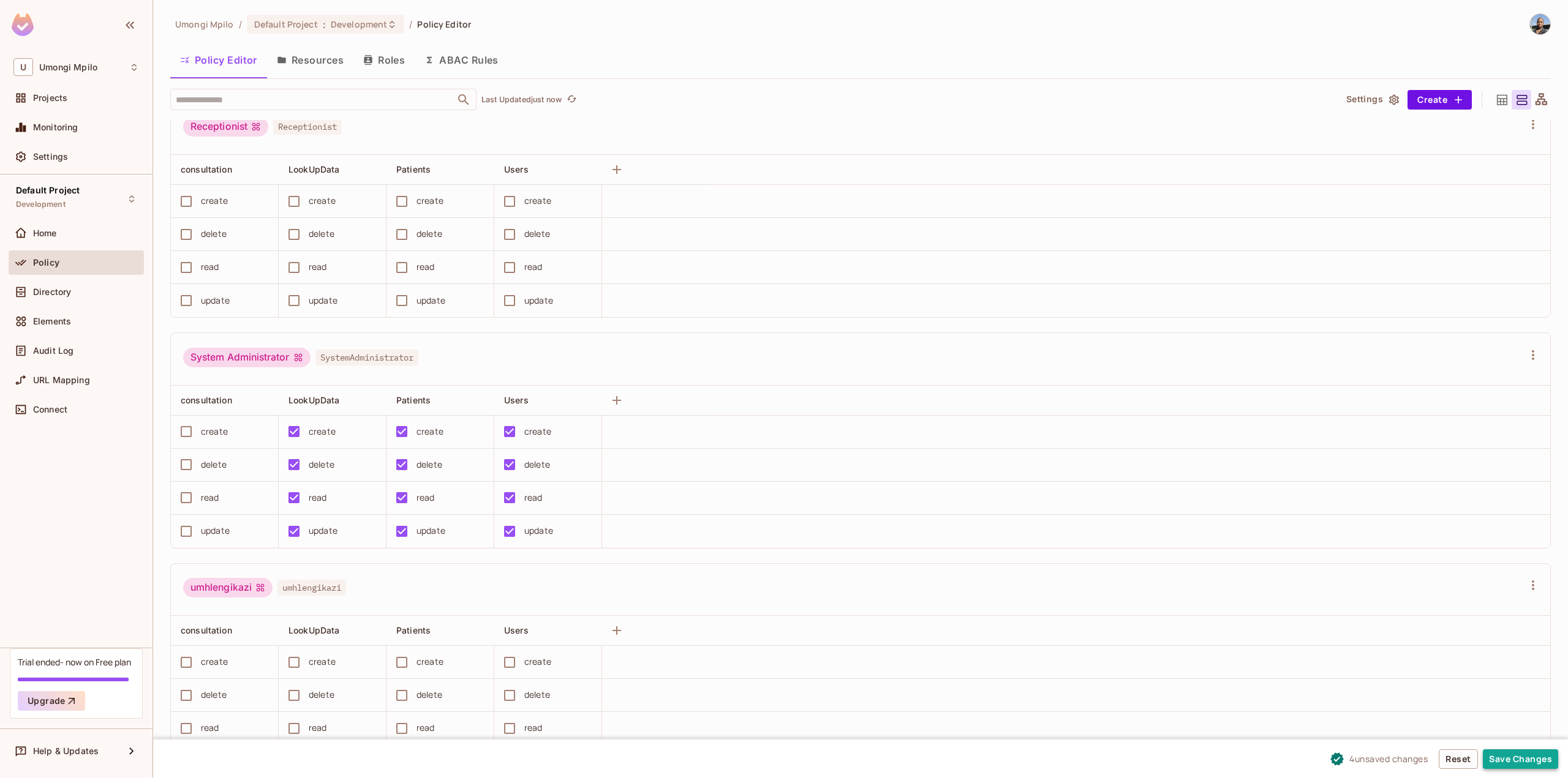
click at [1508, 763] on button "Save Changes" at bounding box center [1520, 759] width 75 height 20
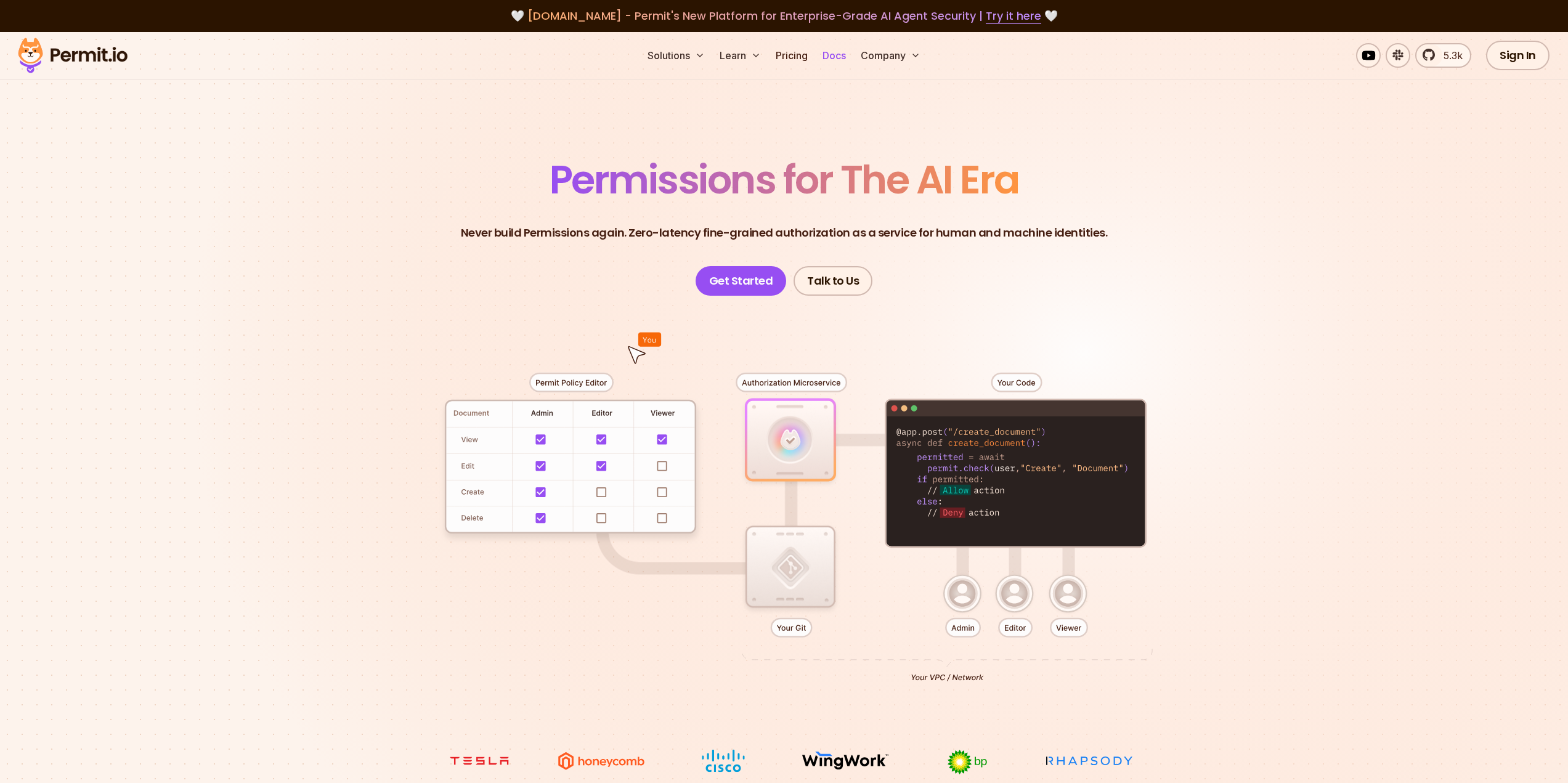
click at [838, 52] on link "Docs" at bounding box center [833, 55] width 33 height 25
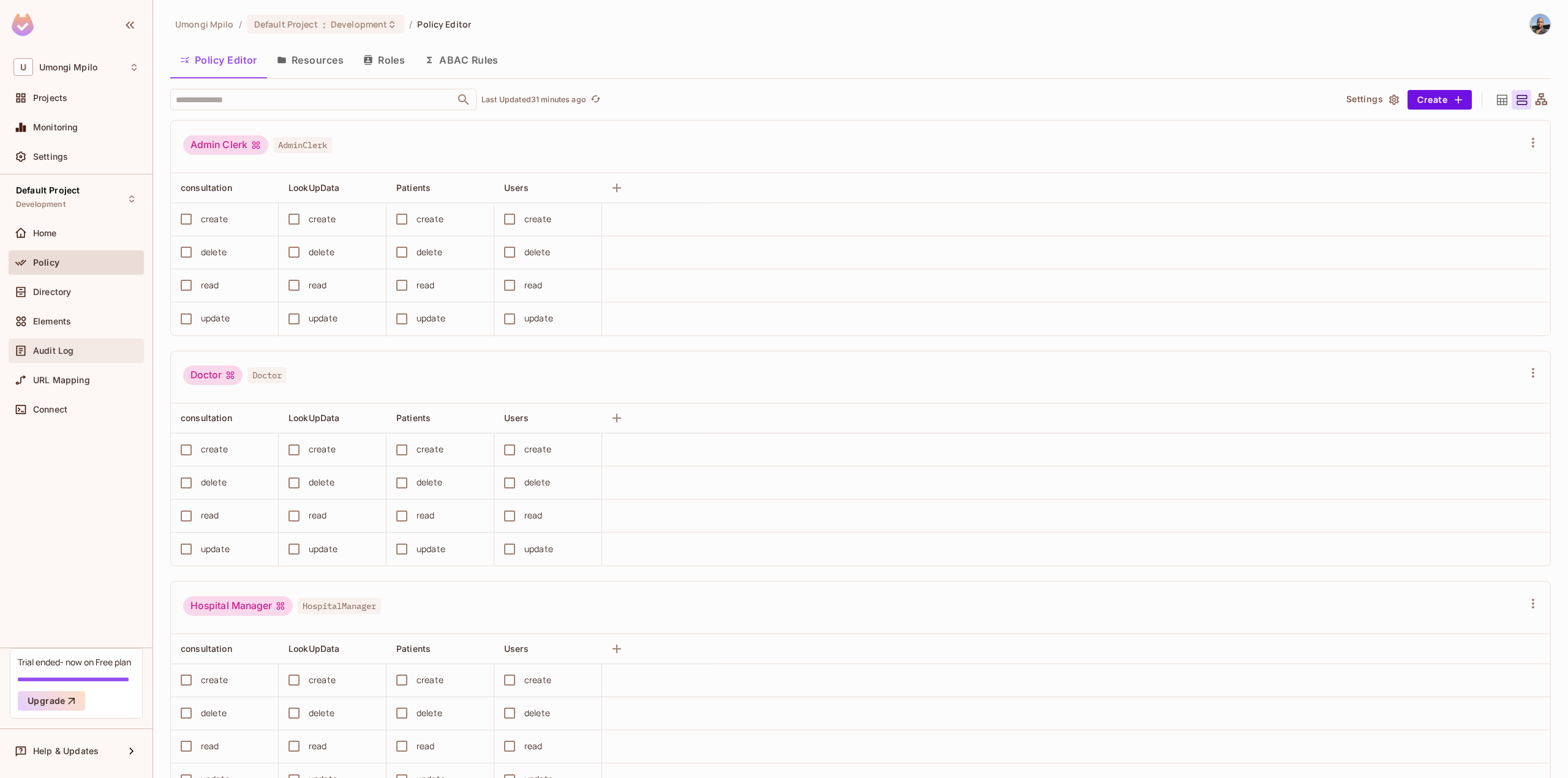
scroll to position [2092, 0]
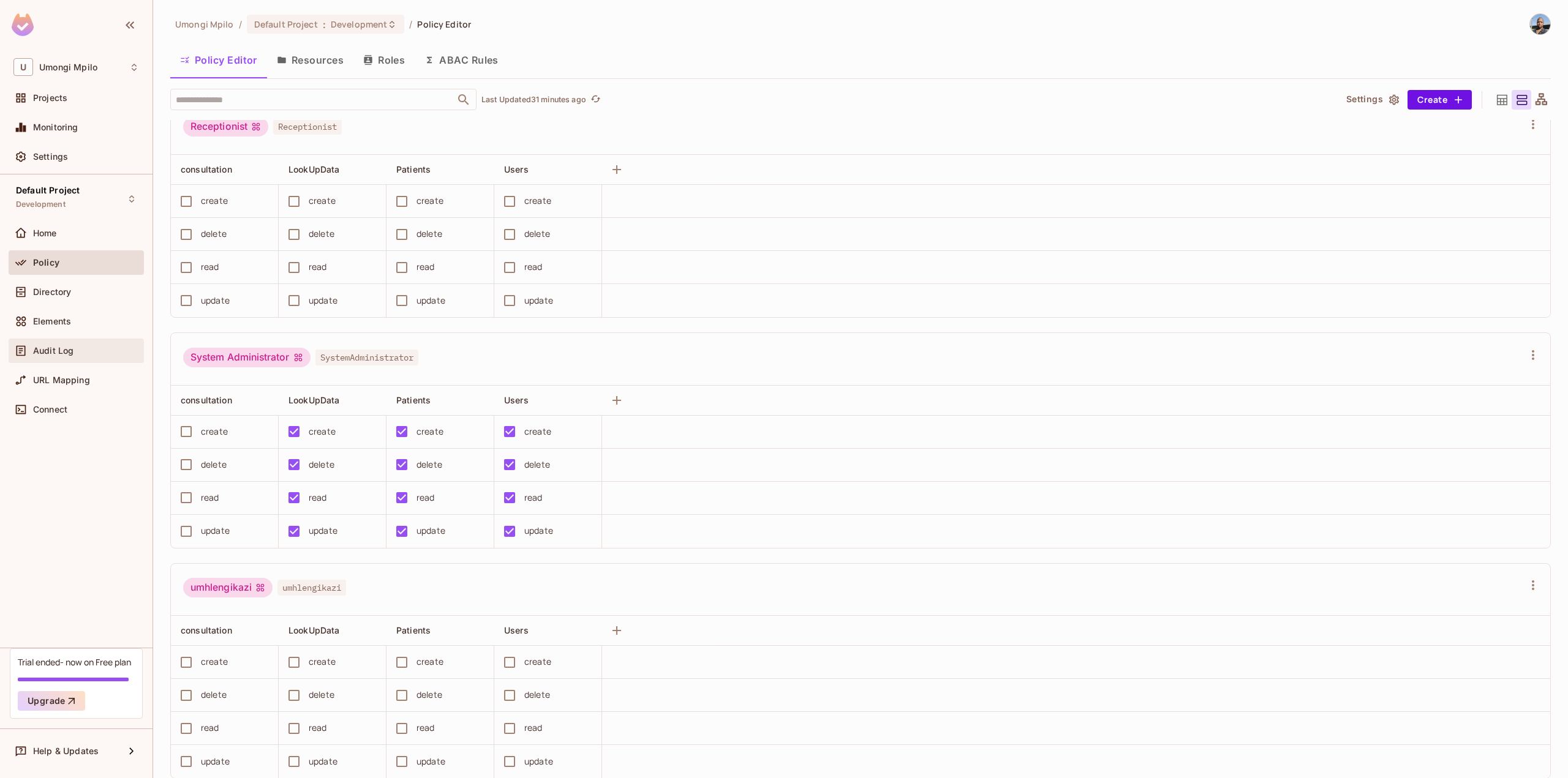
click at [56, 356] on div "Audit Log" at bounding box center [76, 351] width 126 height 15
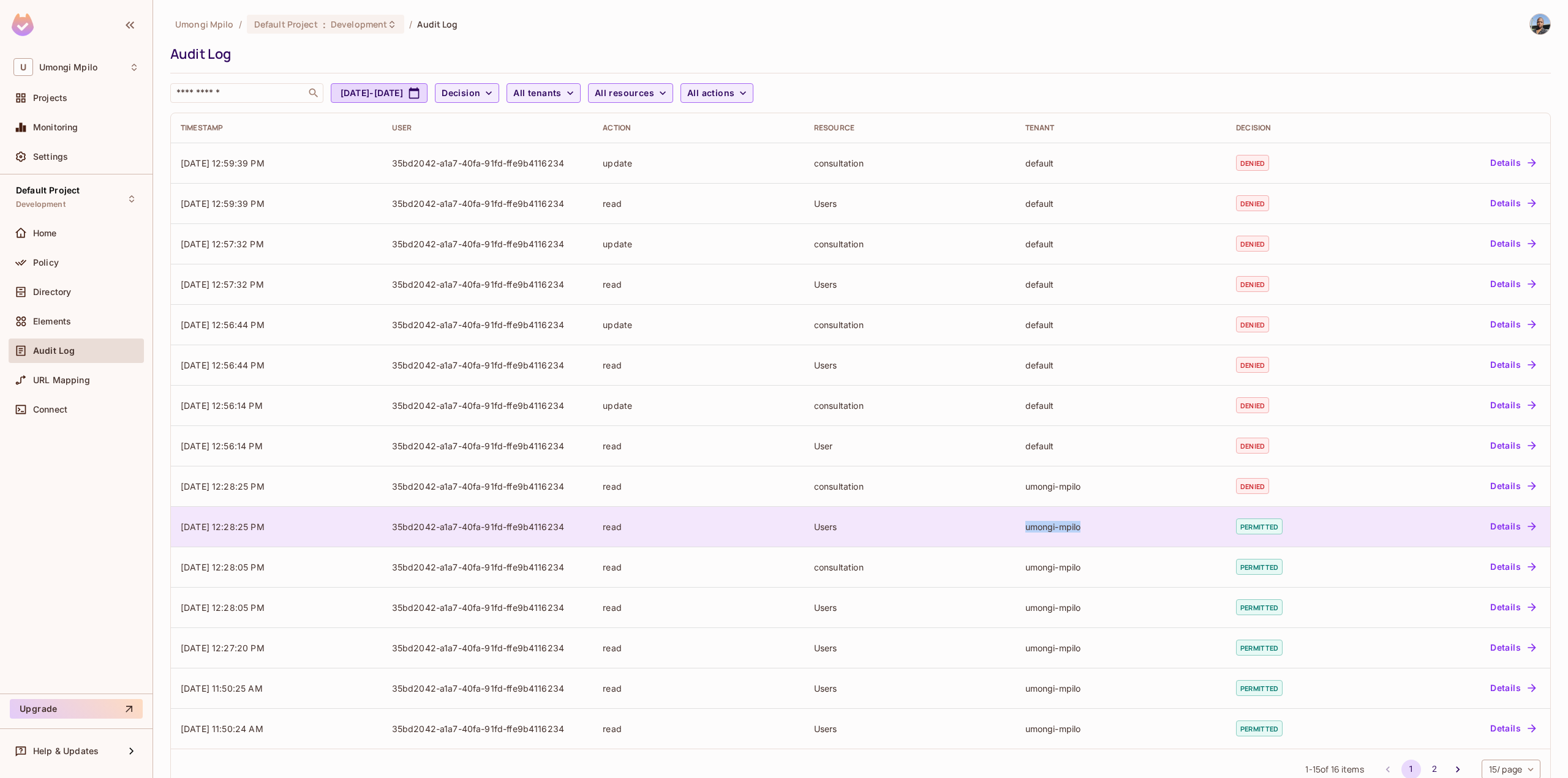
drag, startPoint x: 1020, startPoint y: 531, endPoint x: 1080, endPoint y: 526, distance: 60.2
click at [1080, 526] on div "umongi-mpilo" at bounding box center [1121, 526] width 192 height 12
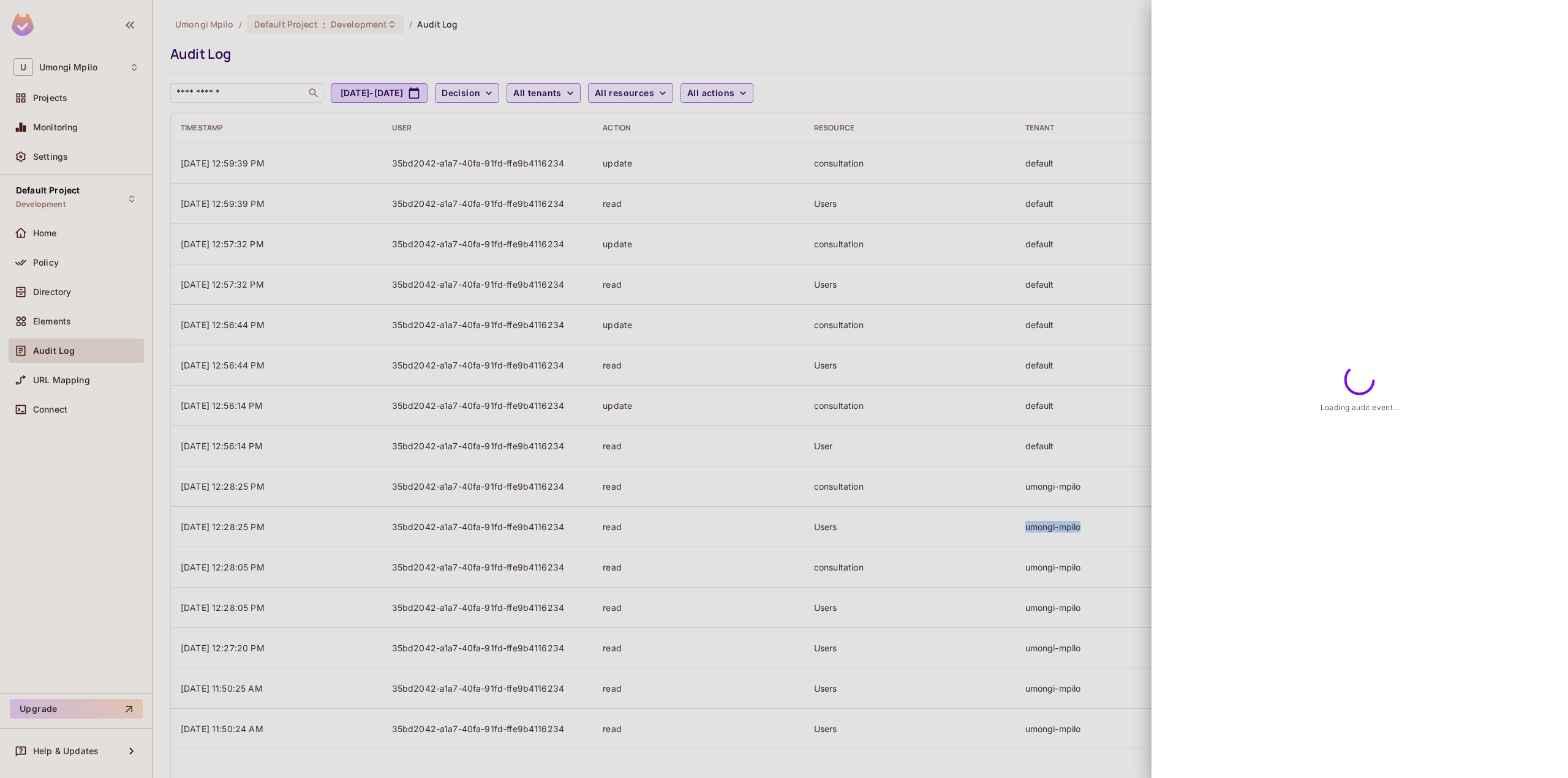
copy div "umongi-mpilo"
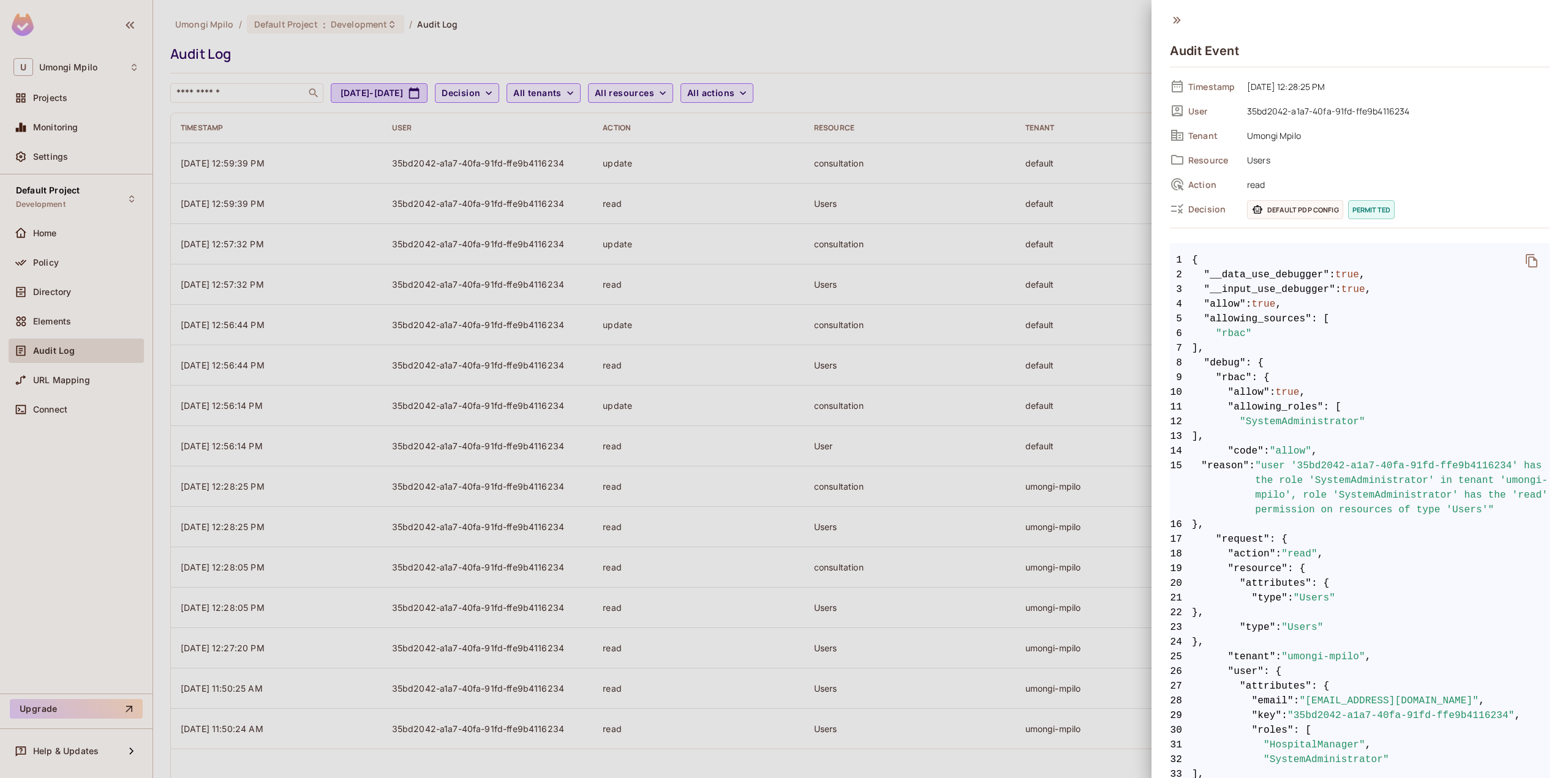
click at [929, 74] on div at bounding box center [784, 389] width 1568 height 778
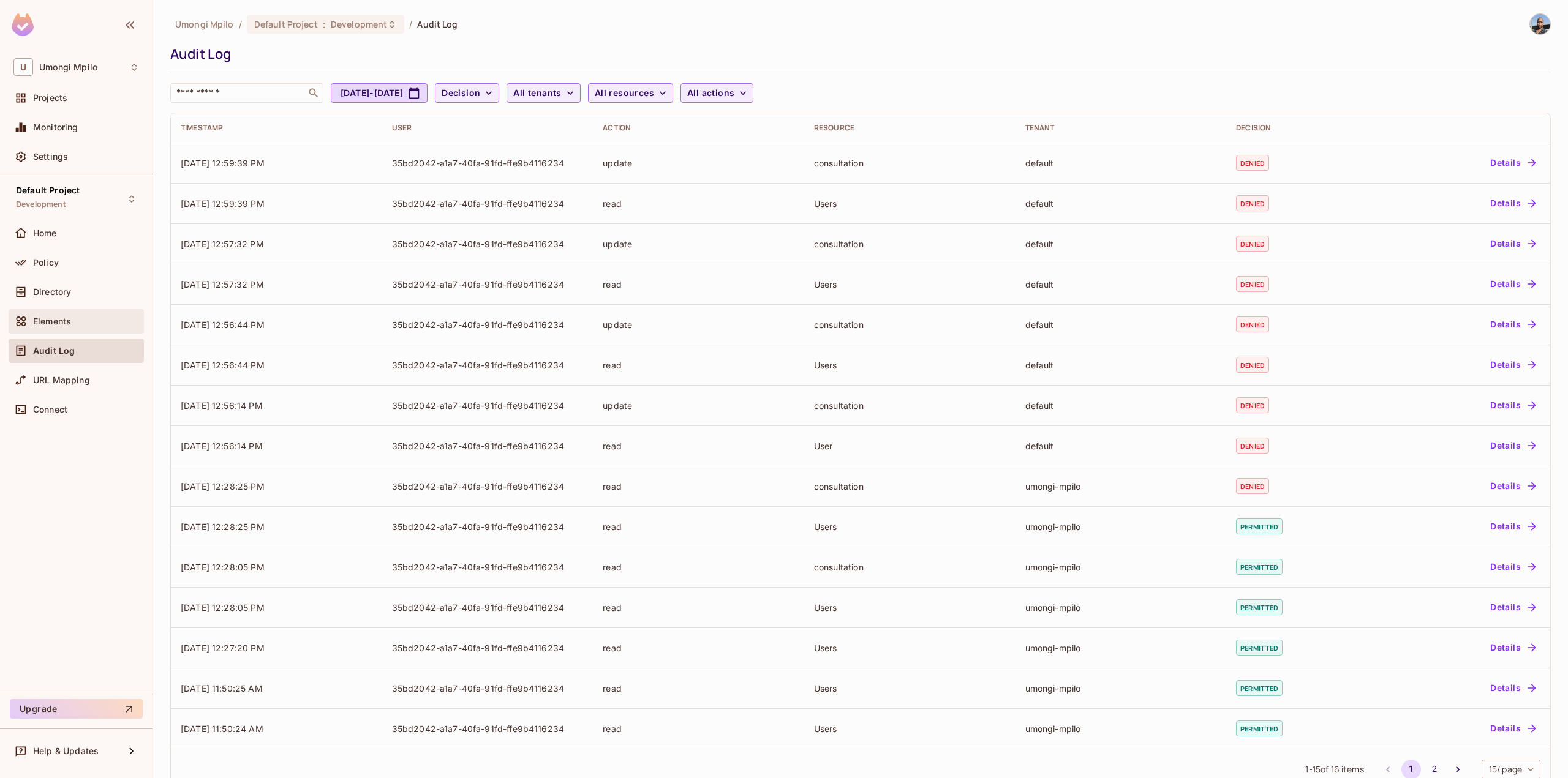
click at [96, 323] on div "Elements" at bounding box center [85, 322] width 106 height 10
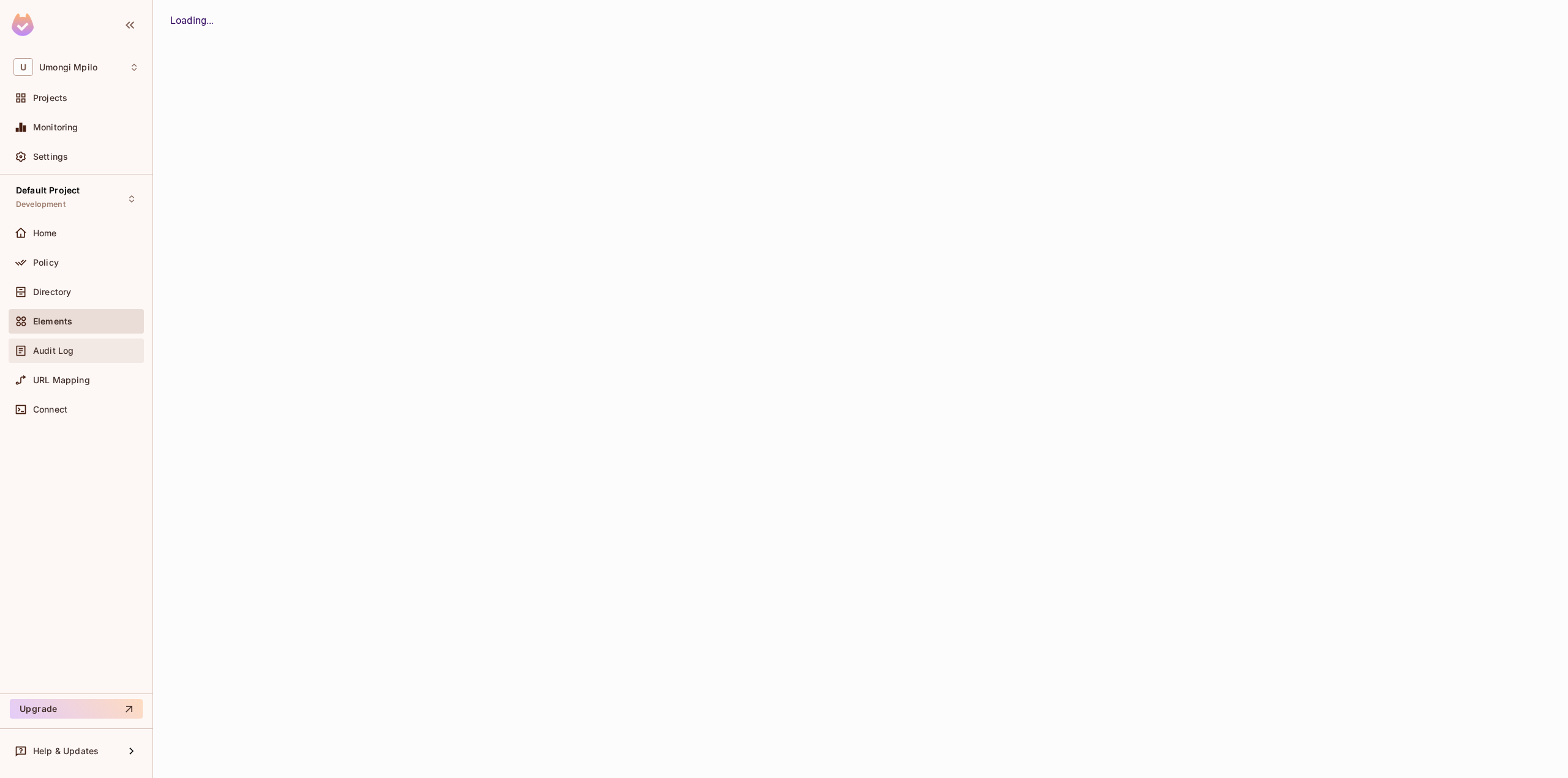
click at [58, 341] on div "Audit Log" at bounding box center [76, 351] width 136 height 25
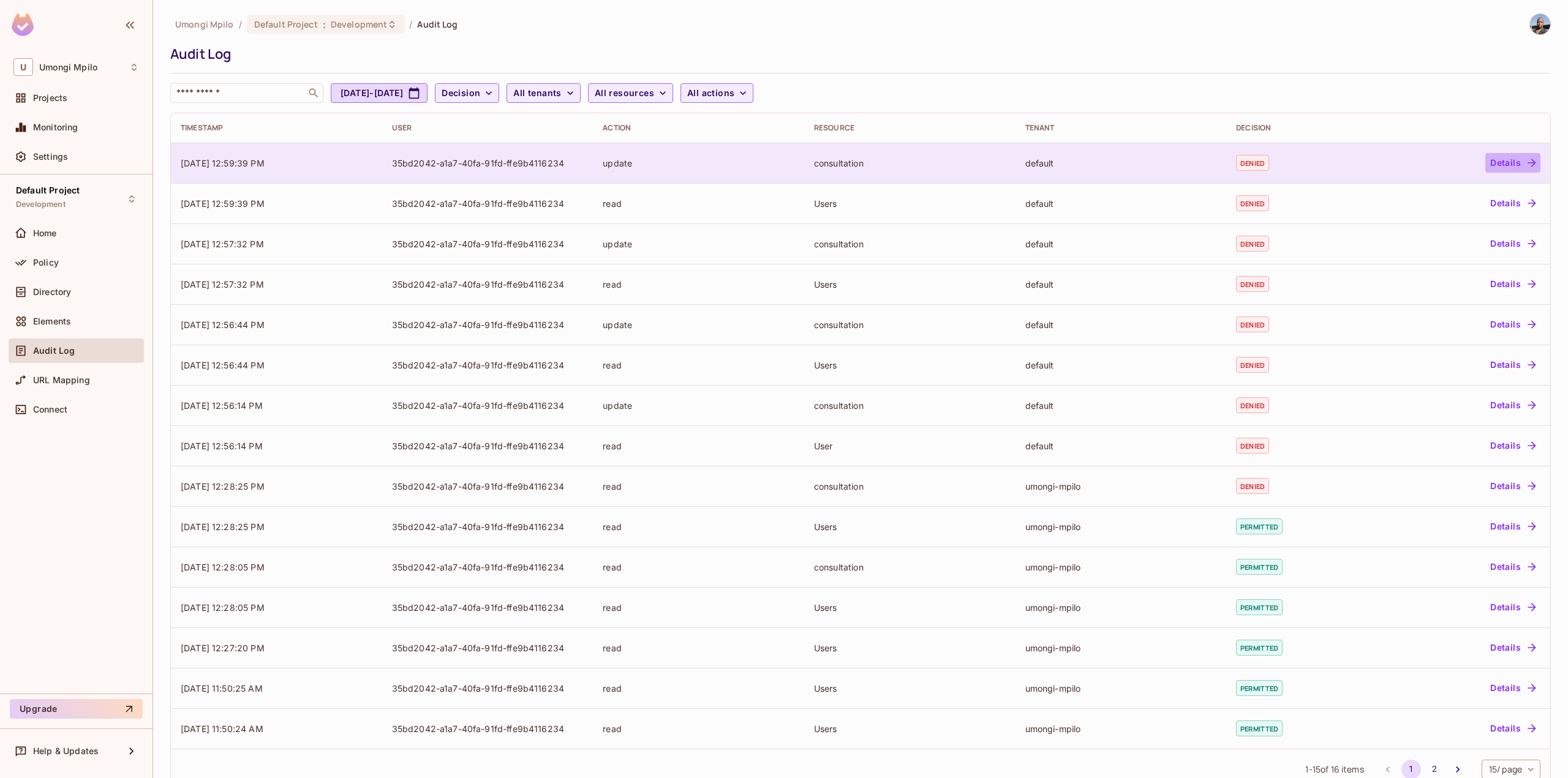
click at [1495, 163] on button "Details" at bounding box center [1512, 163] width 55 height 20
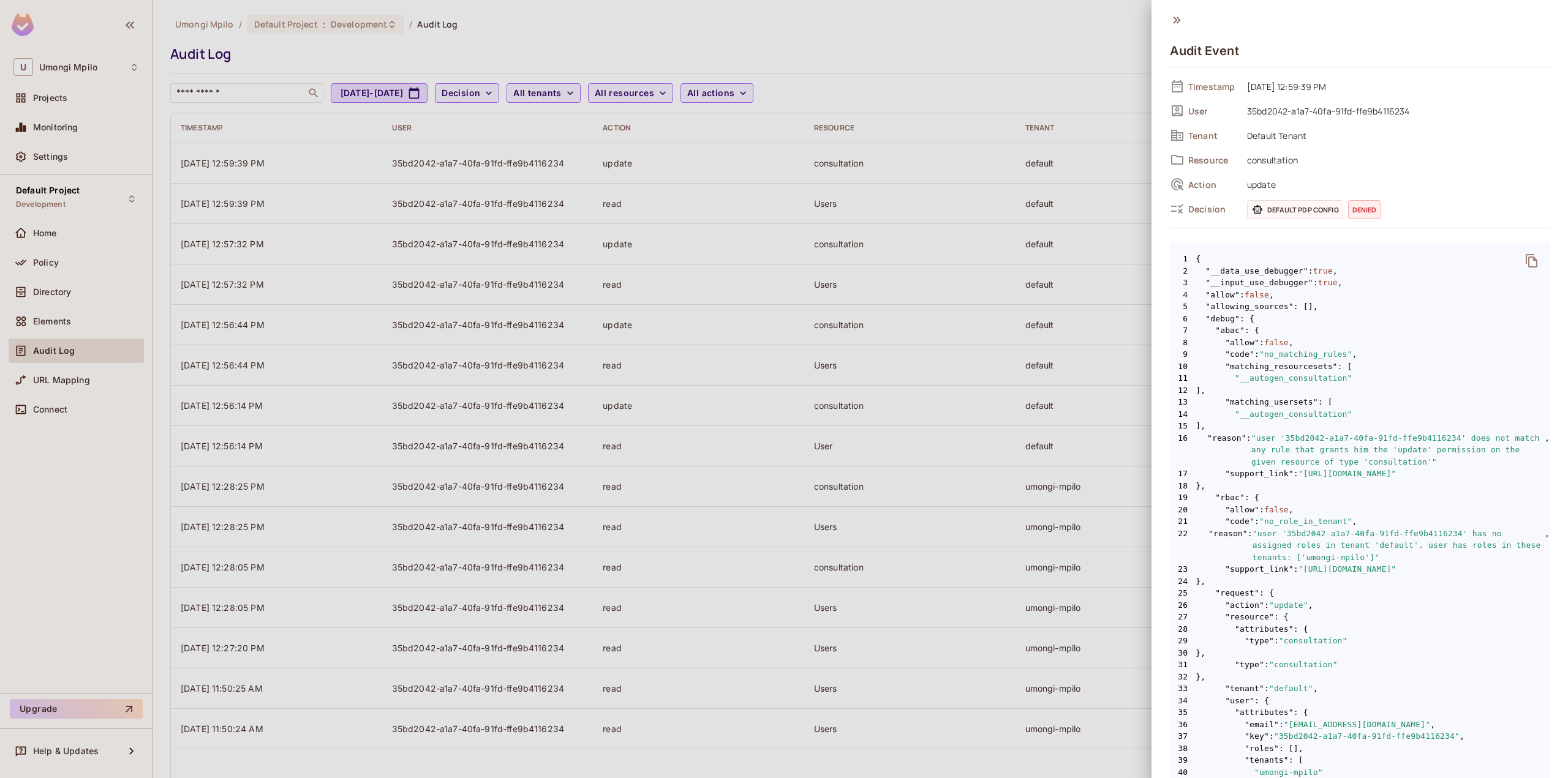
click at [912, 206] on div at bounding box center [784, 389] width 1568 height 778
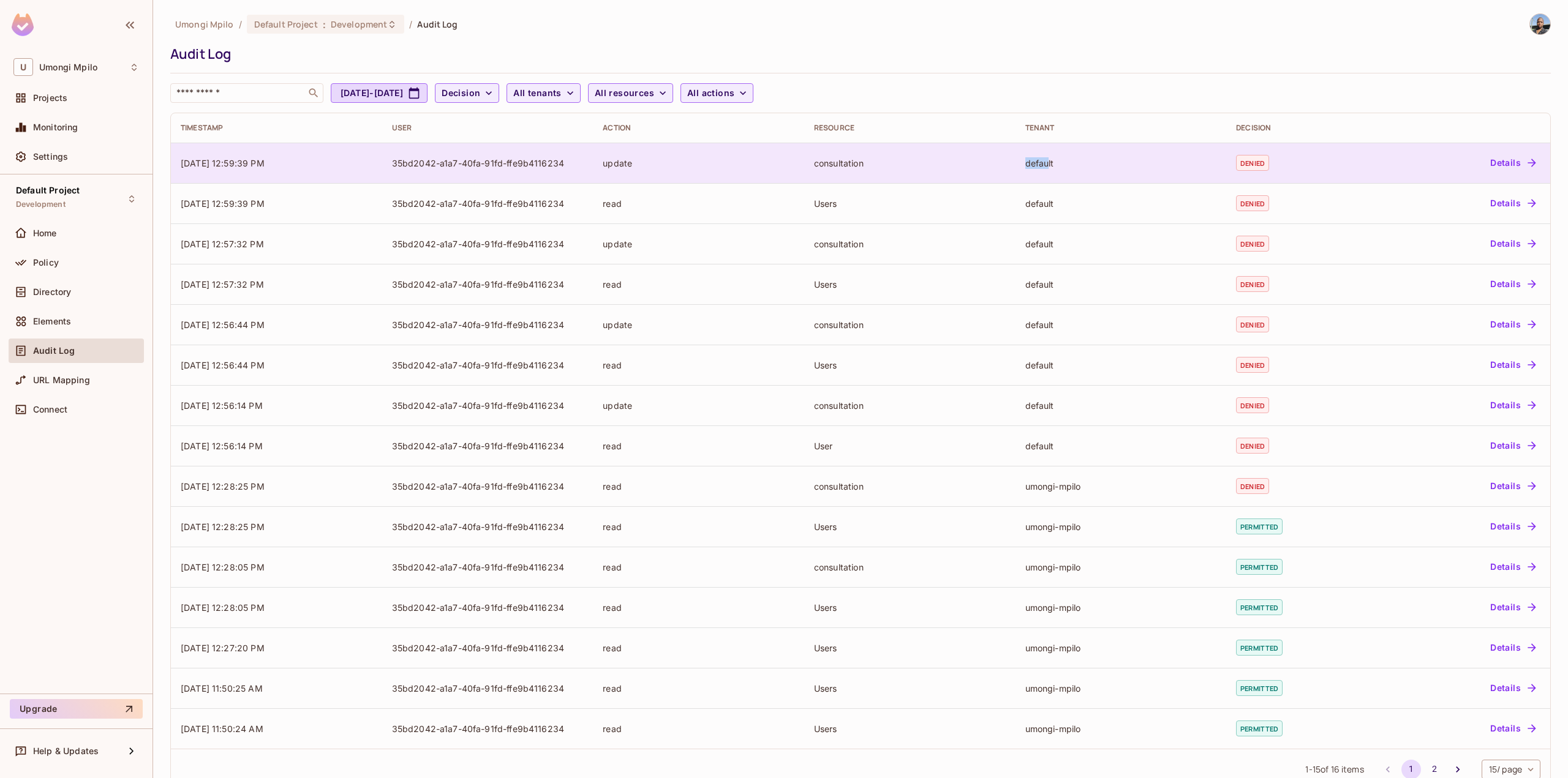
drag, startPoint x: 977, startPoint y: 170, endPoint x: 1042, endPoint y: 167, distance: 65.1
click at [1042, 167] on tr "08/19/2025 12:59:39 PM 35bd2042-a1a7-40fa-91fd-ffe9b4116234 update consultation…" at bounding box center [860, 163] width 1379 height 40
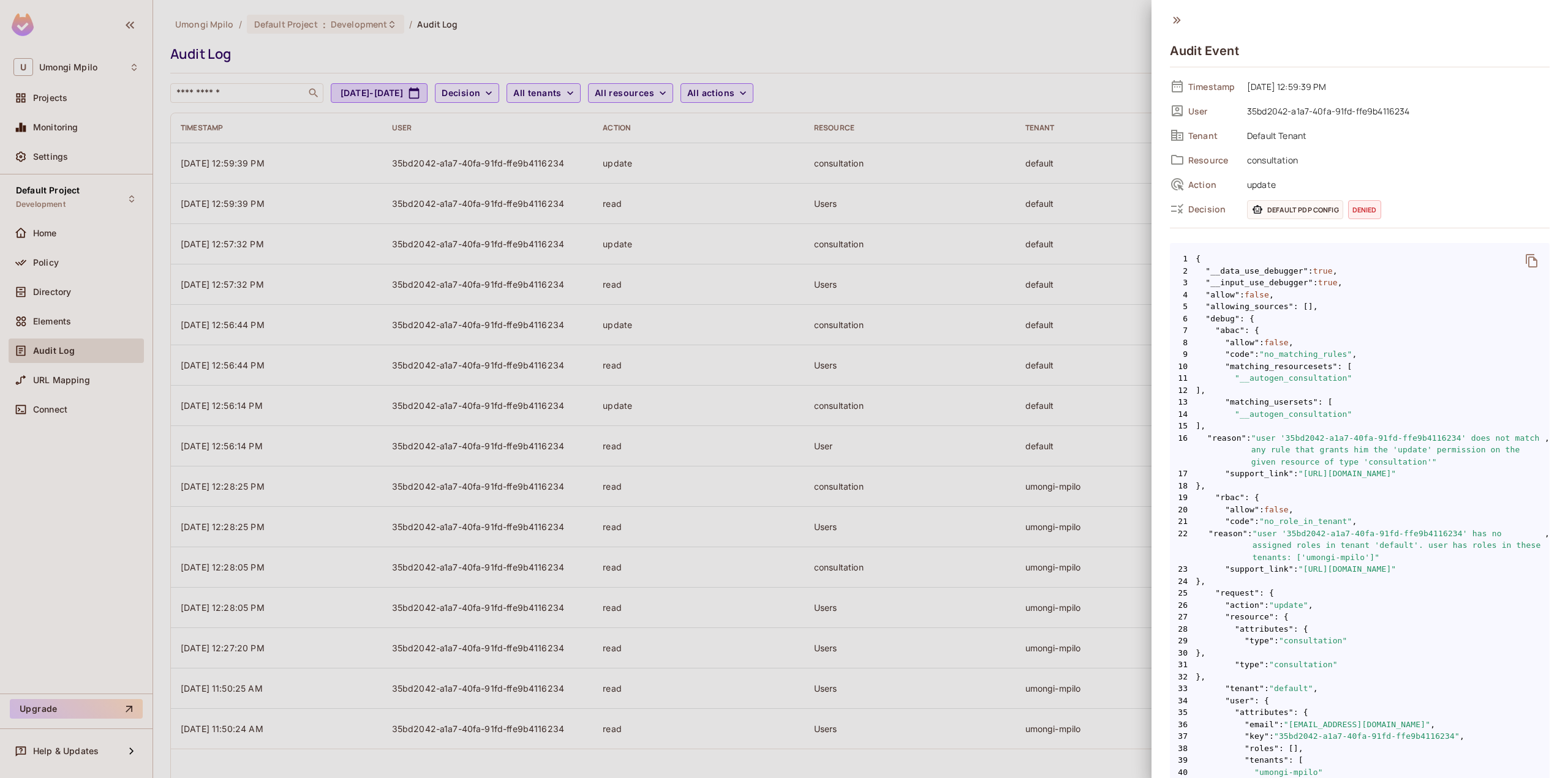
click at [980, 380] on div at bounding box center [784, 389] width 1568 height 778
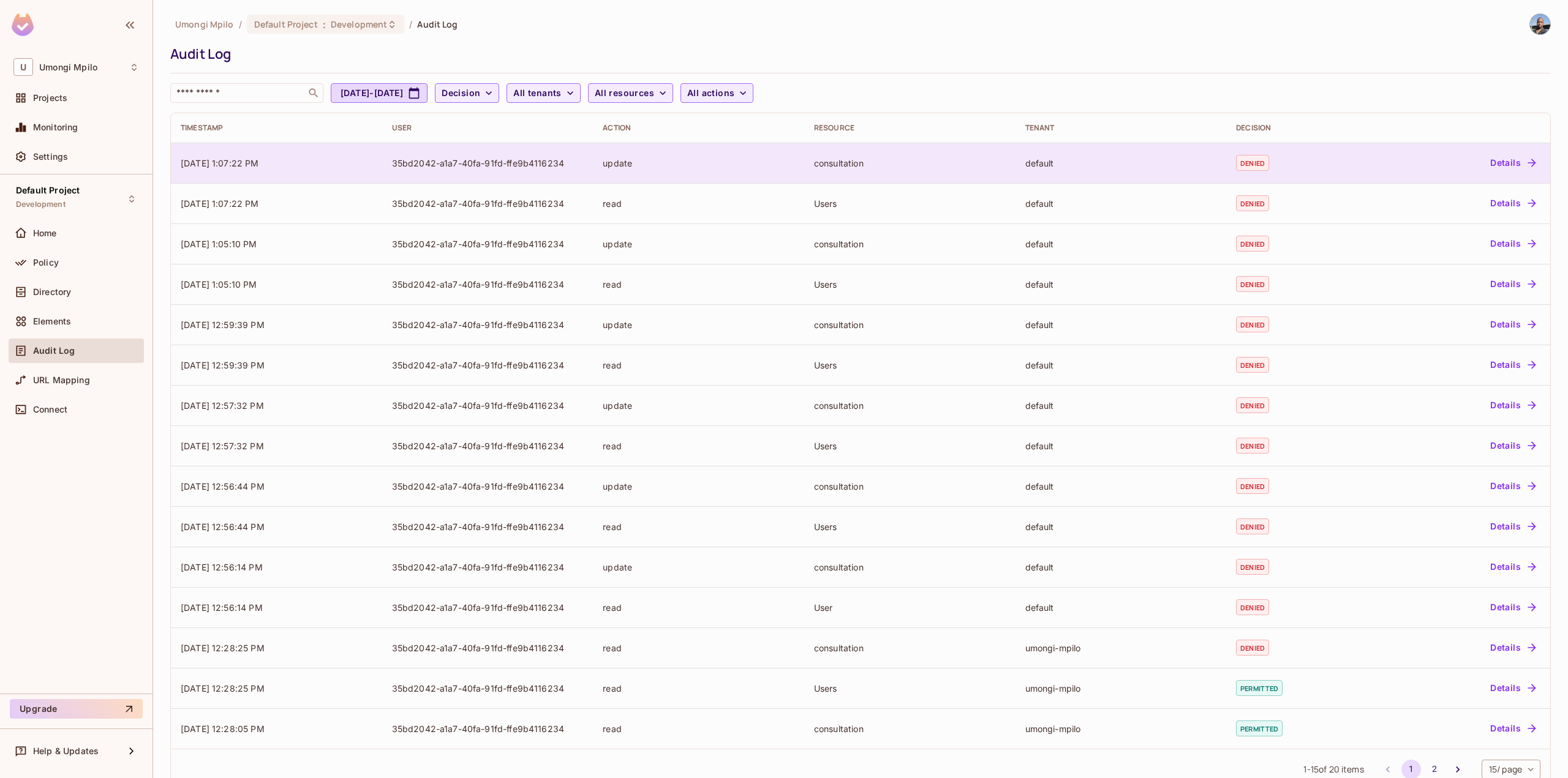
click at [1525, 163] on icon "button" at bounding box center [1531, 163] width 12 height 12
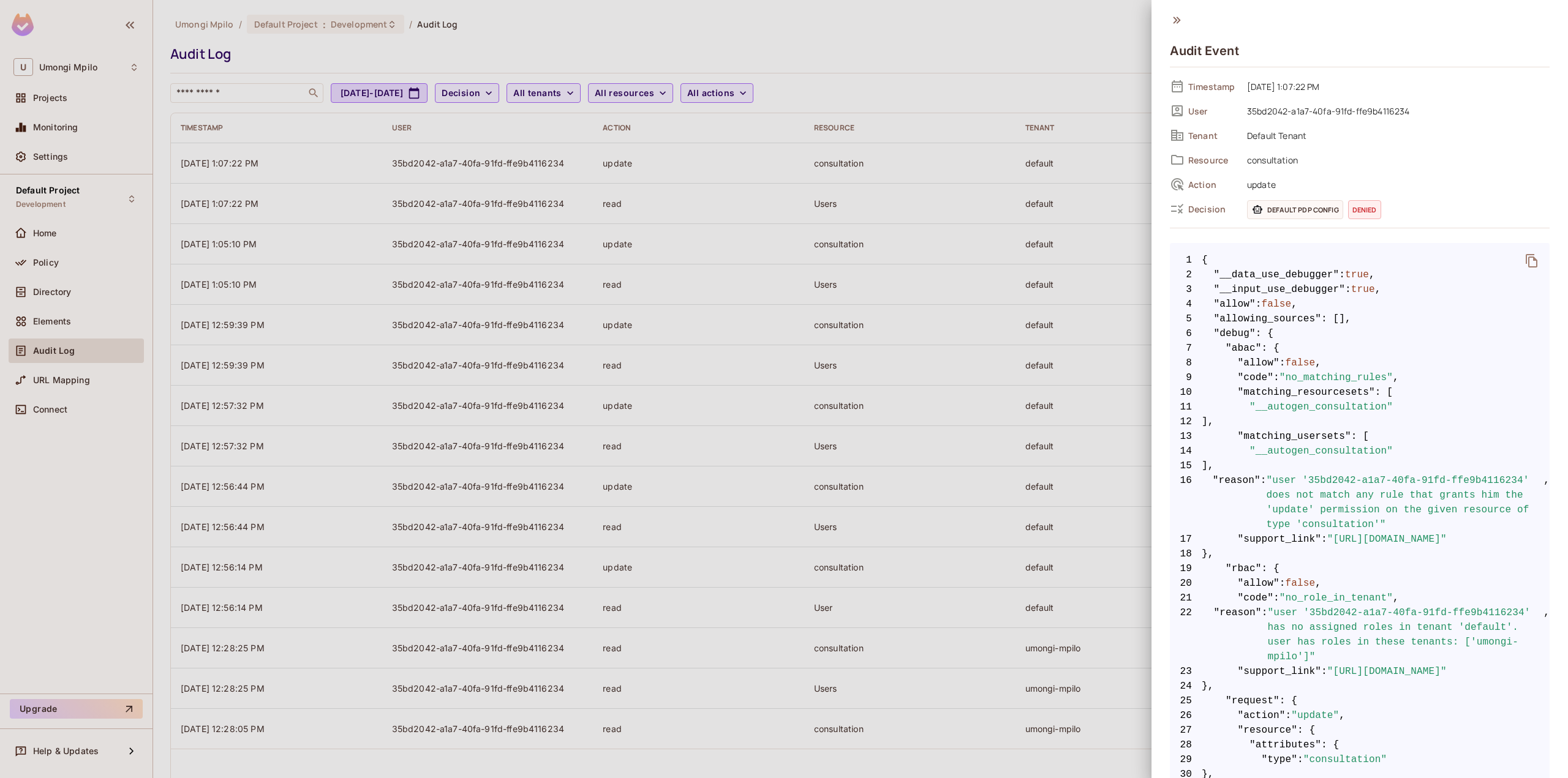
click at [1138, 33] on div at bounding box center [784, 389] width 1568 height 778
